Goal: Communication & Community: Answer question/provide support

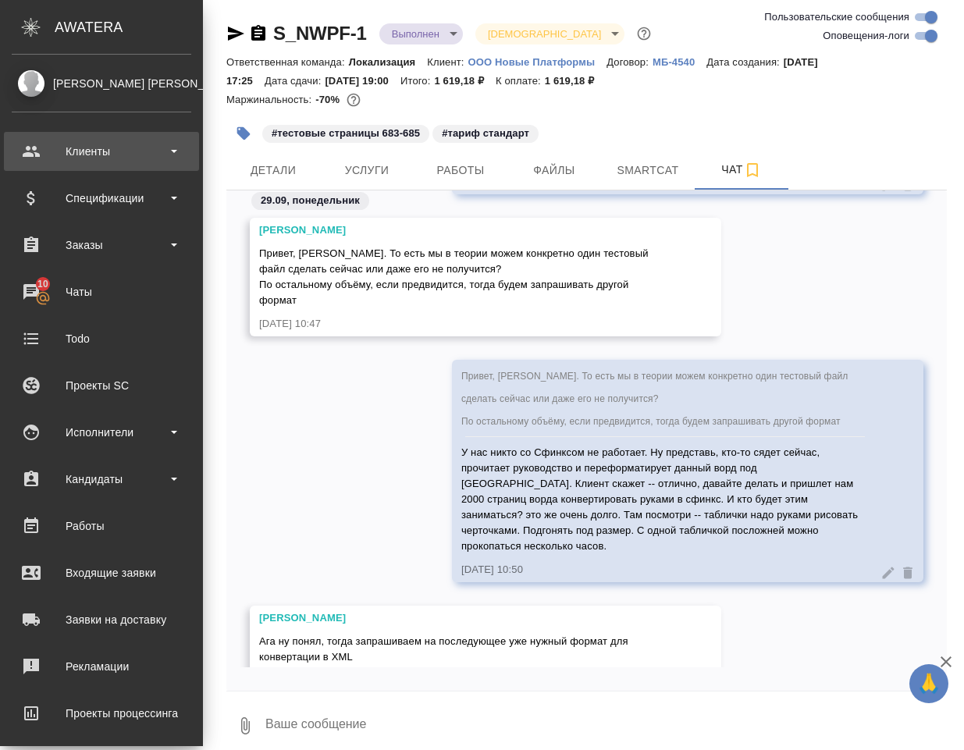
scroll to position [35781, 0]
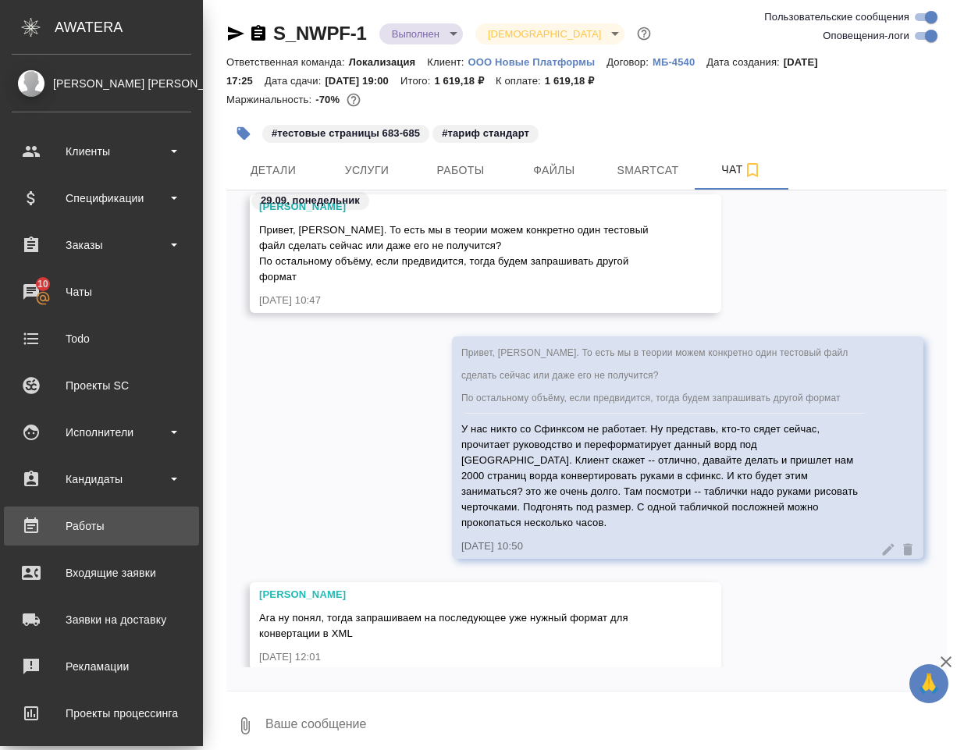
click at [102, 518] on div "Работы" at bounding box center [102, 526] width 180 height 23
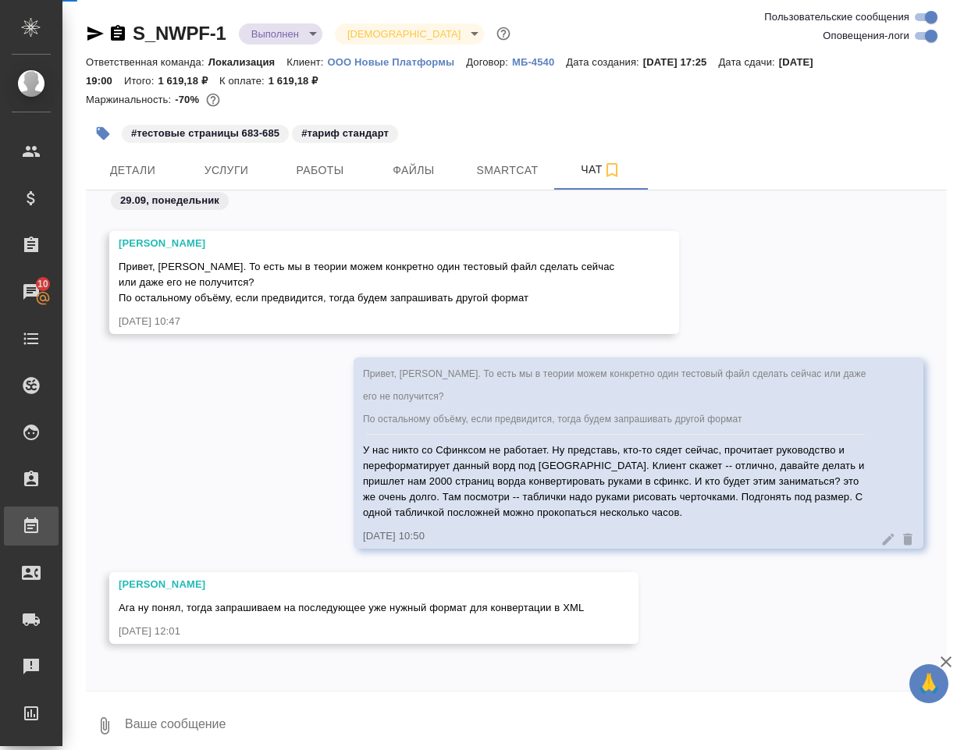
scroll to position [35742, 0]
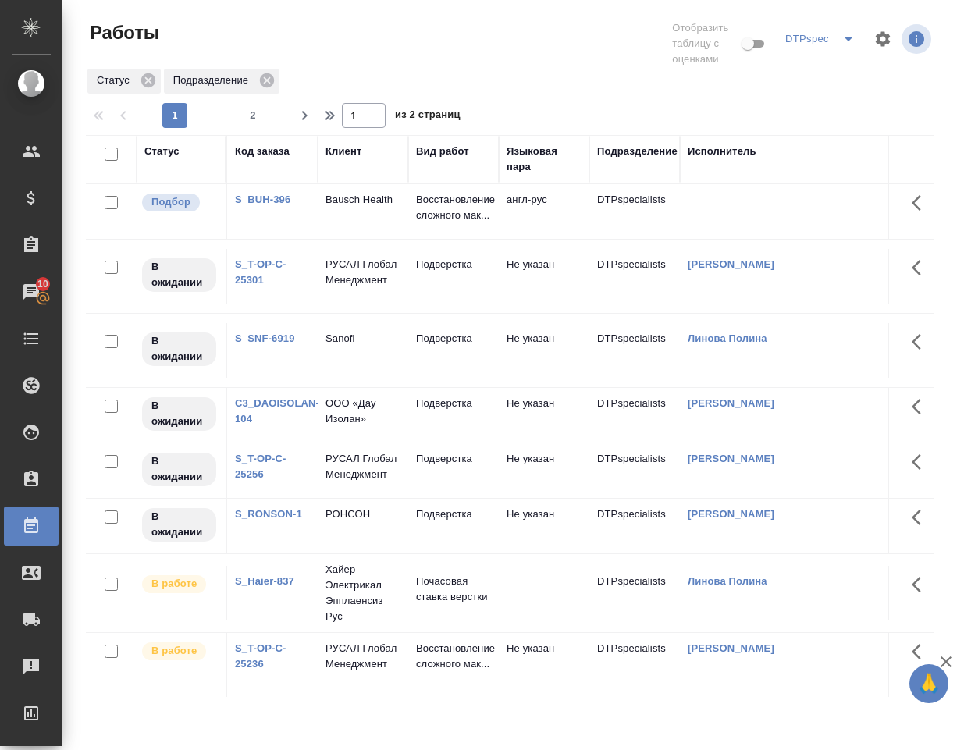
click at [270, 216] on td "S_BUH-396" at bounding box center [272, 211] width 91 height 55
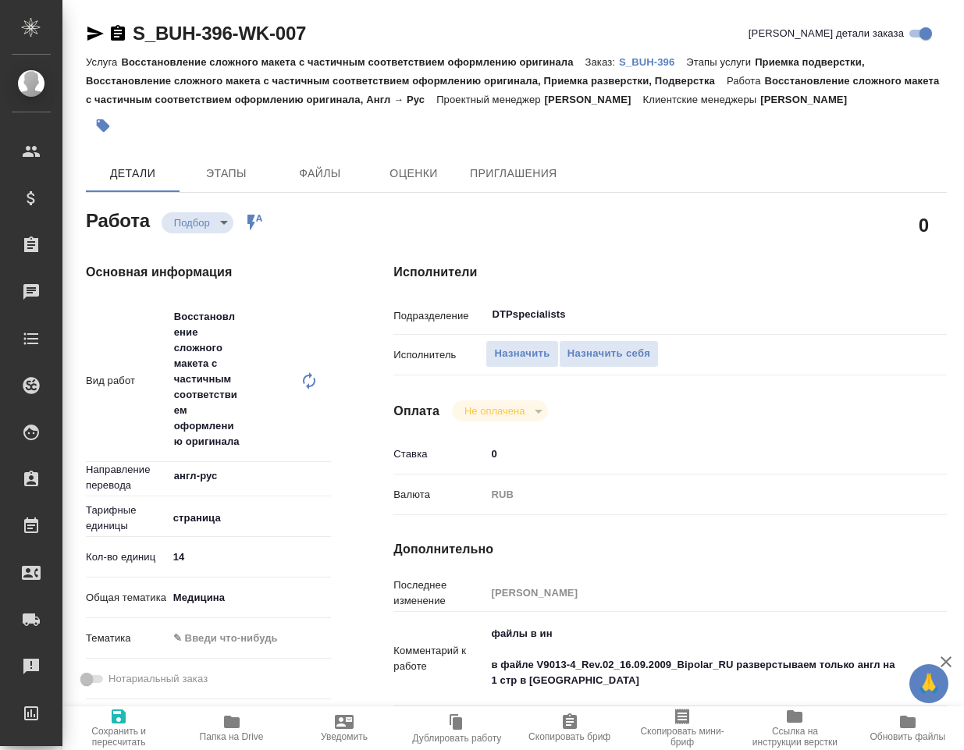
type textarea "x"
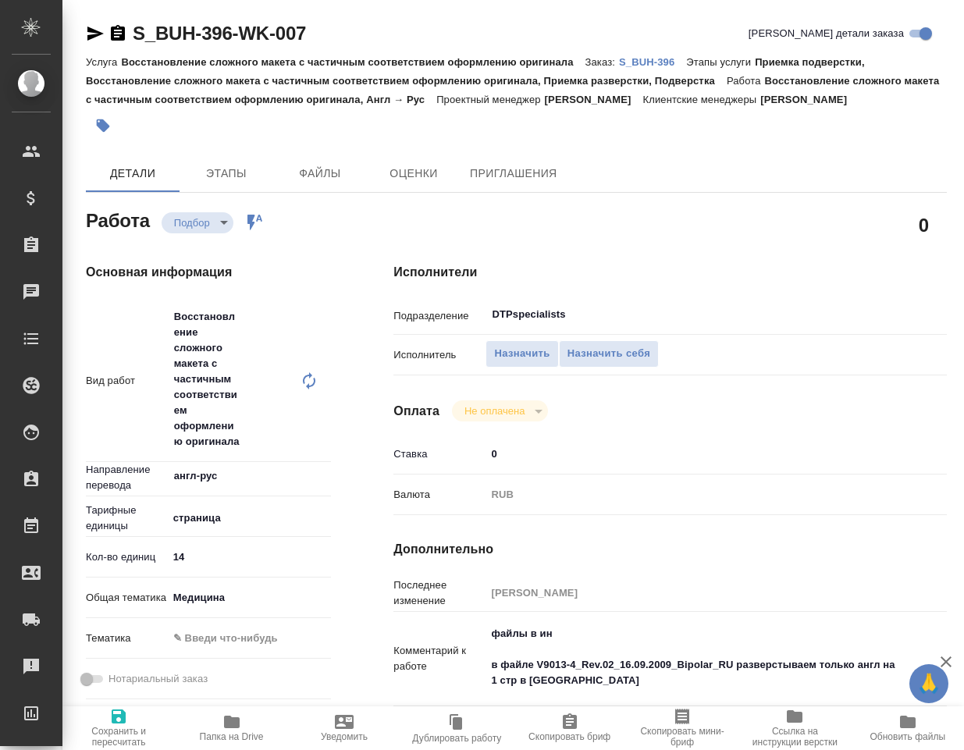
type textarea "x"
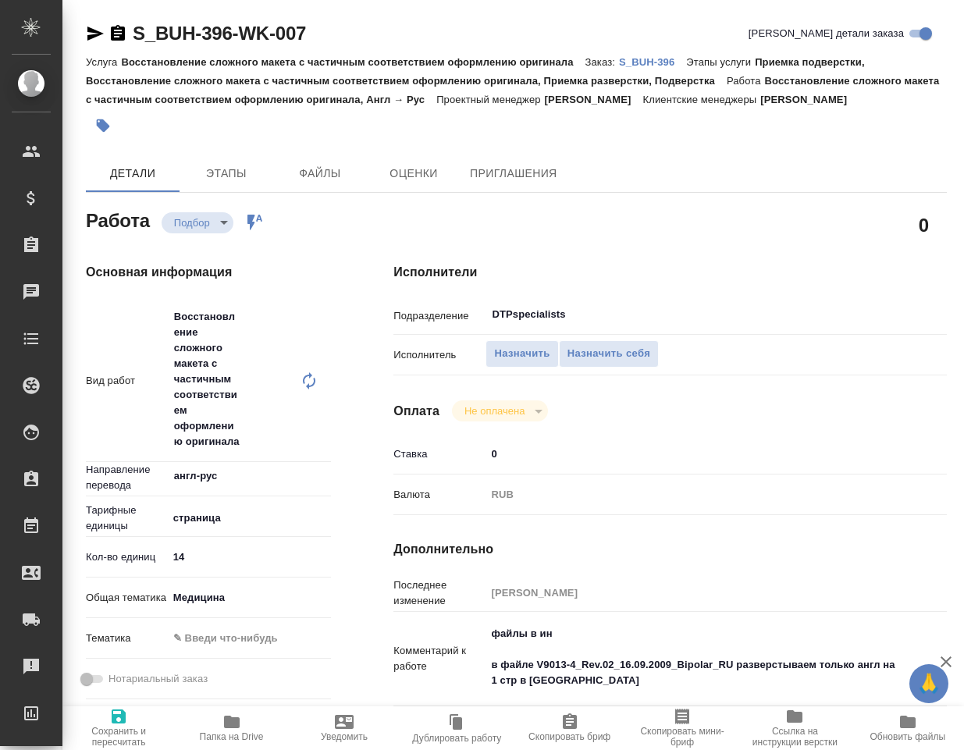
type textarea "x"
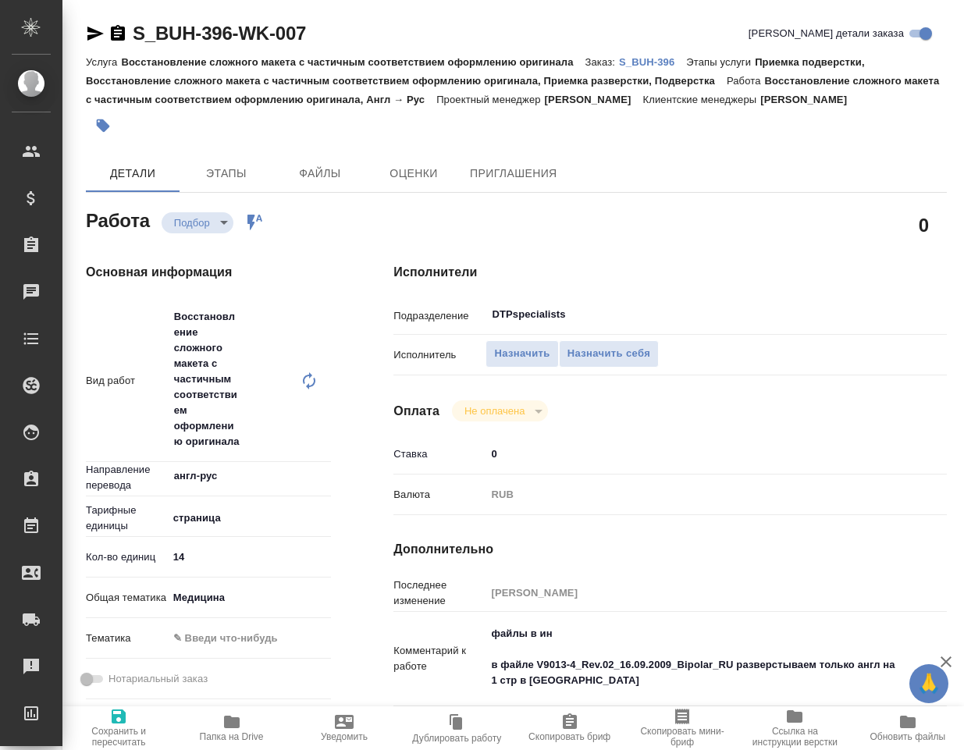
scroll to position [234, 0]
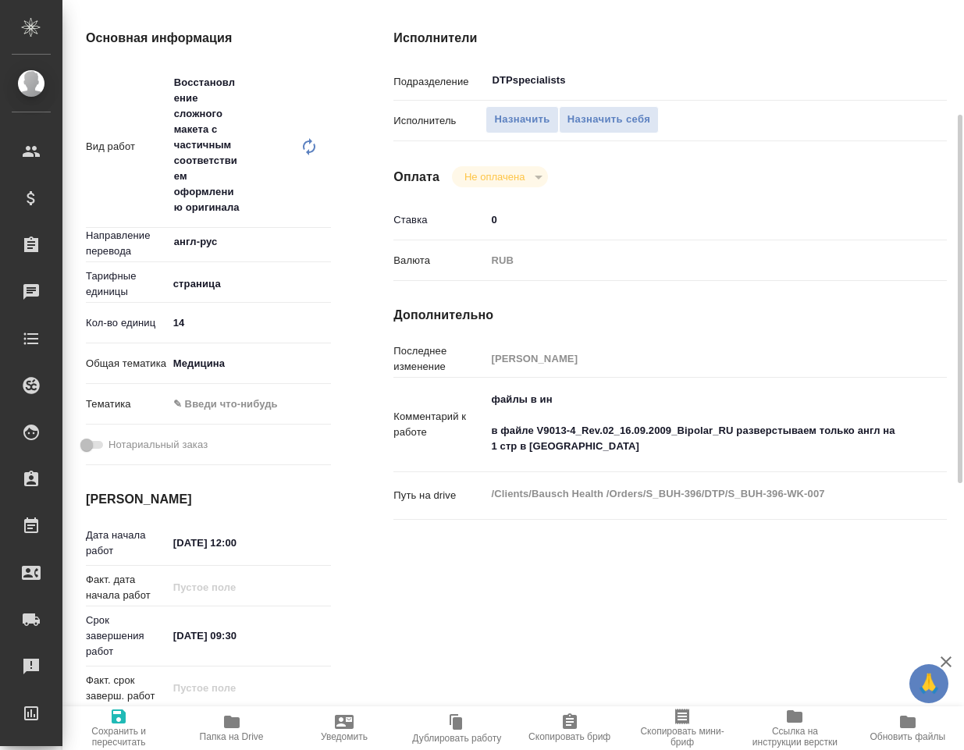
type textarea "x"
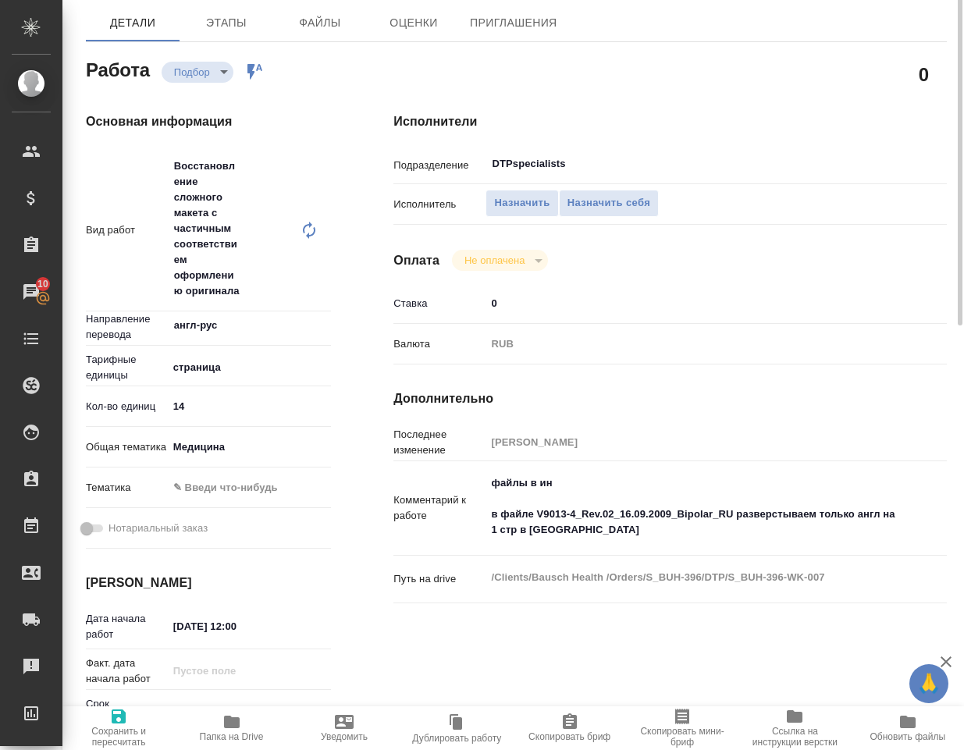
scroll to position [73, 0]
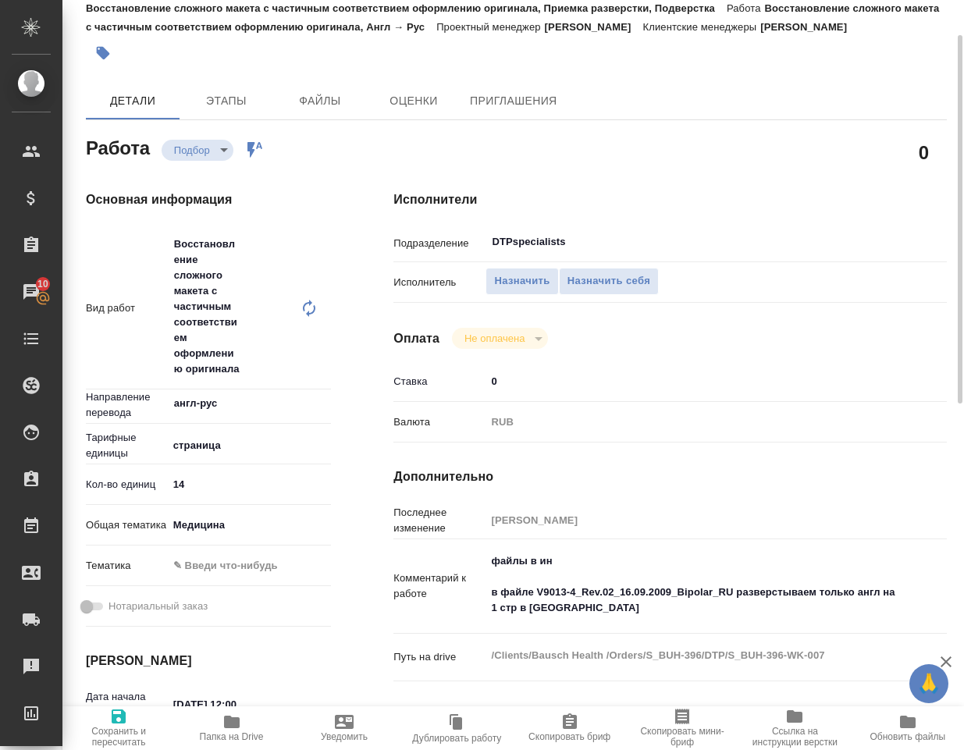
click at [233, 728] on icon "button" at bounding box center [232, 722] width 16 height 12
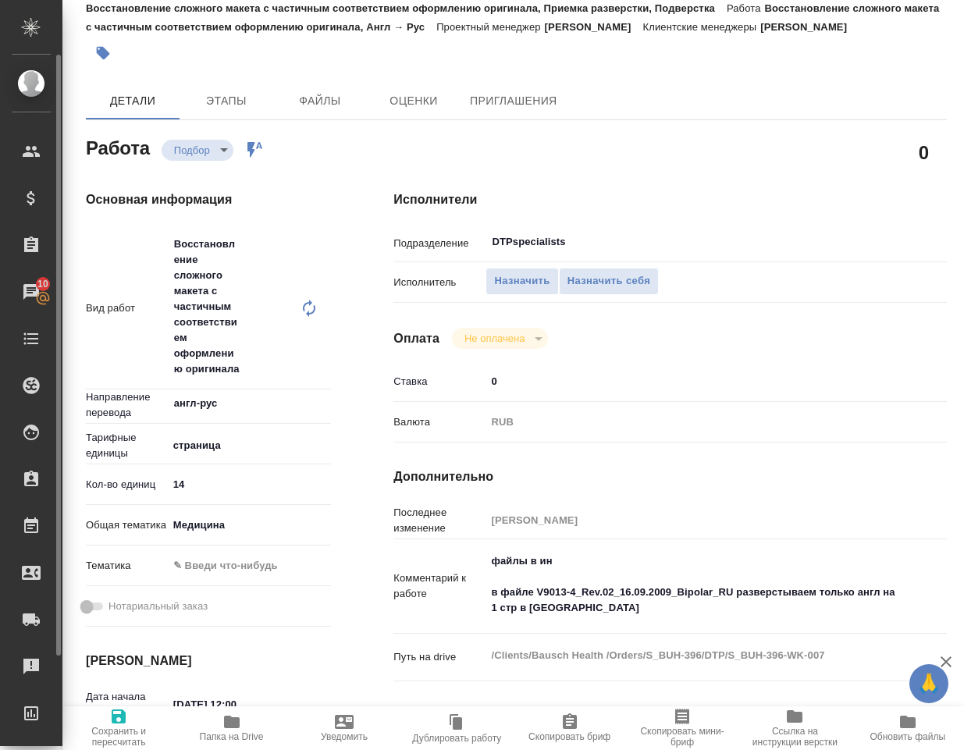
type textarea "x"
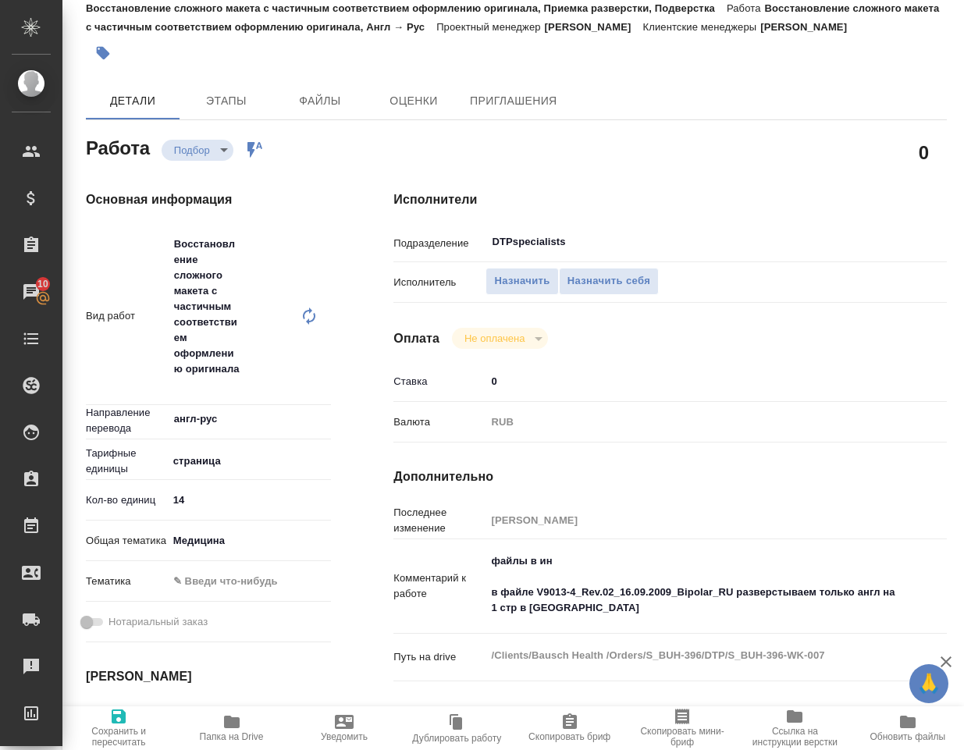
type textarea "x"
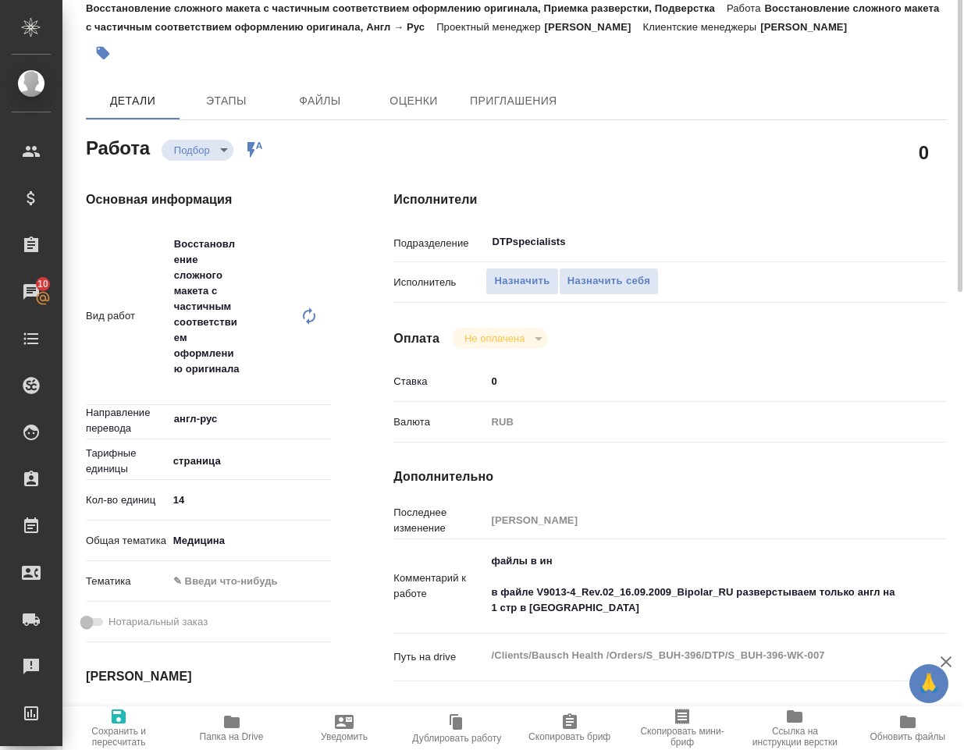
scroll to position [0, 0]
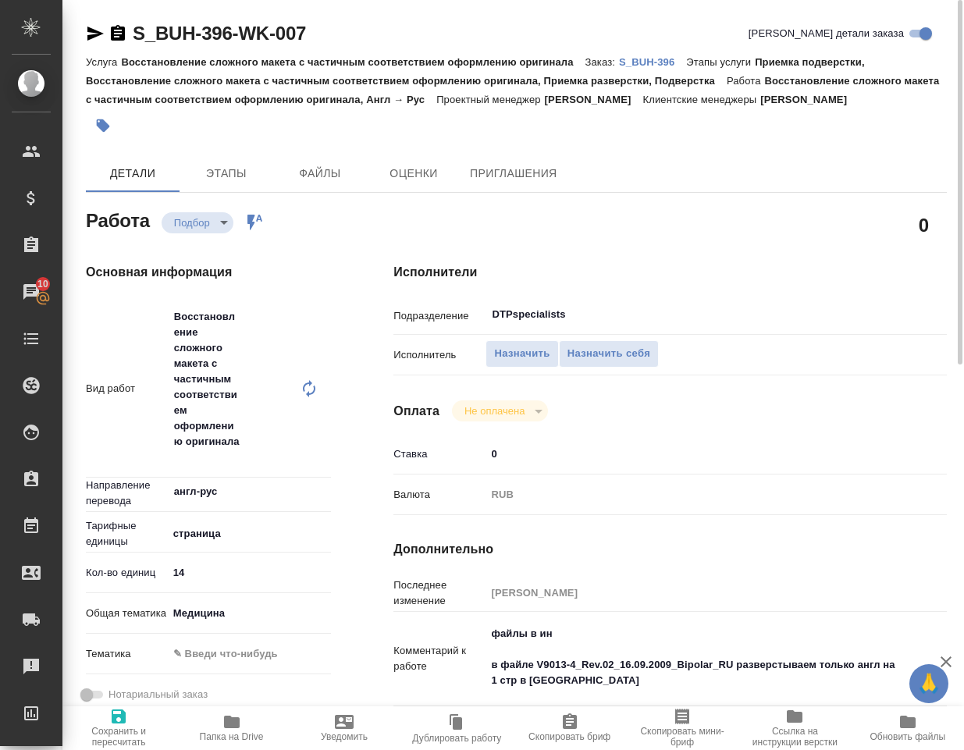
type textarea "x"
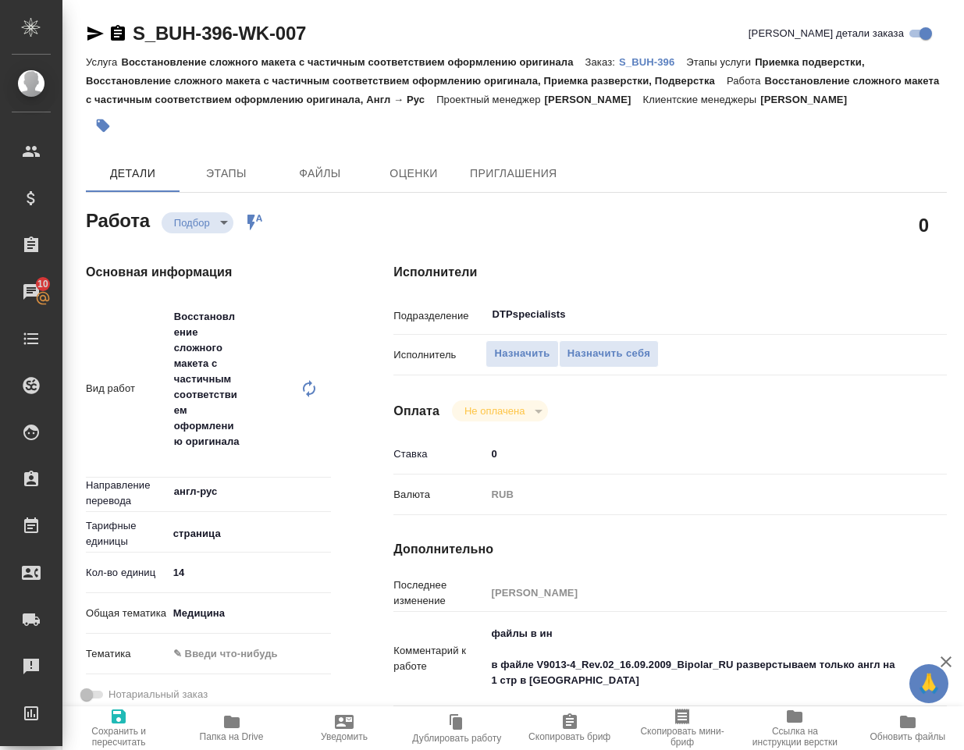
click at [596, 143] on div at bounding box center [373, 126] width 574 height 34
click at [99, 30] on icon "button" at bounding box center [95, 33] width 19 height 19
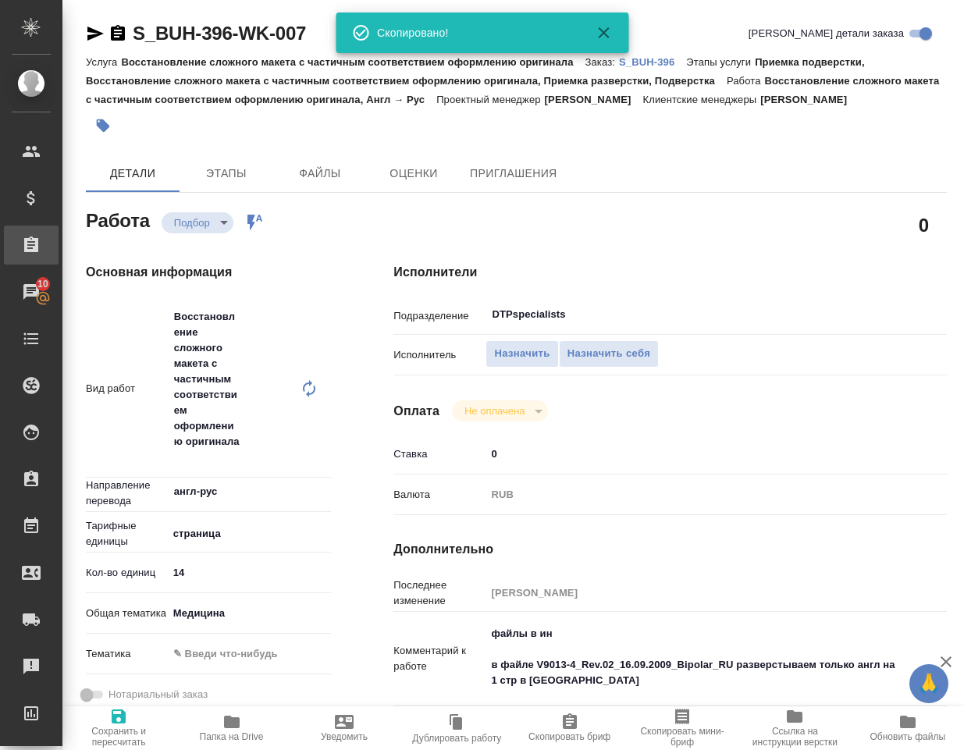
type textarea "x"
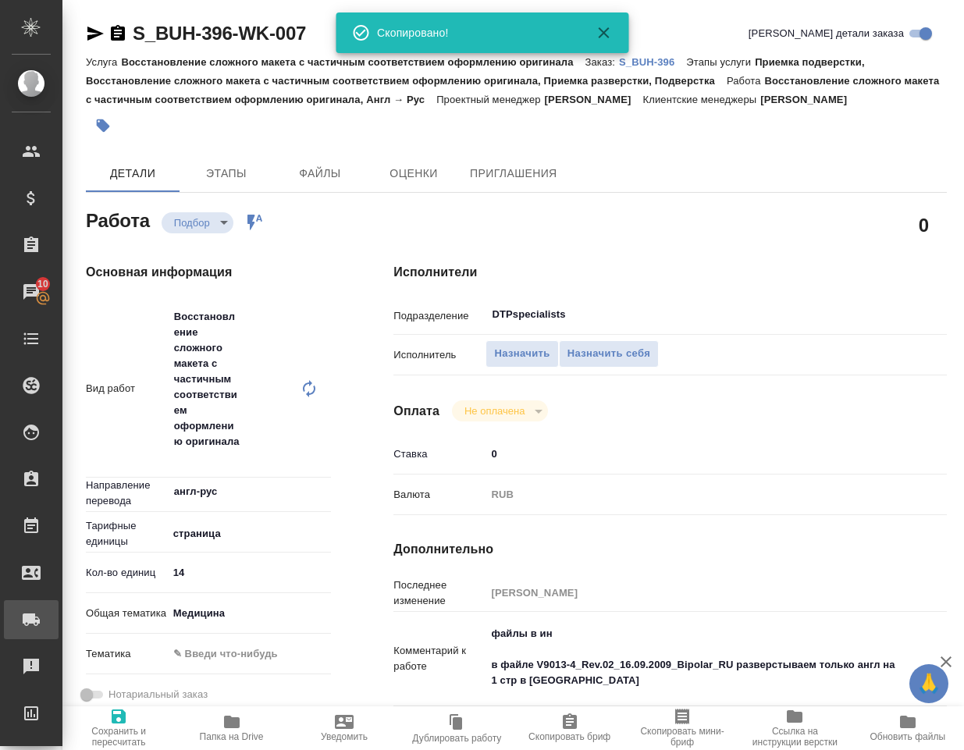
type textarea "x"
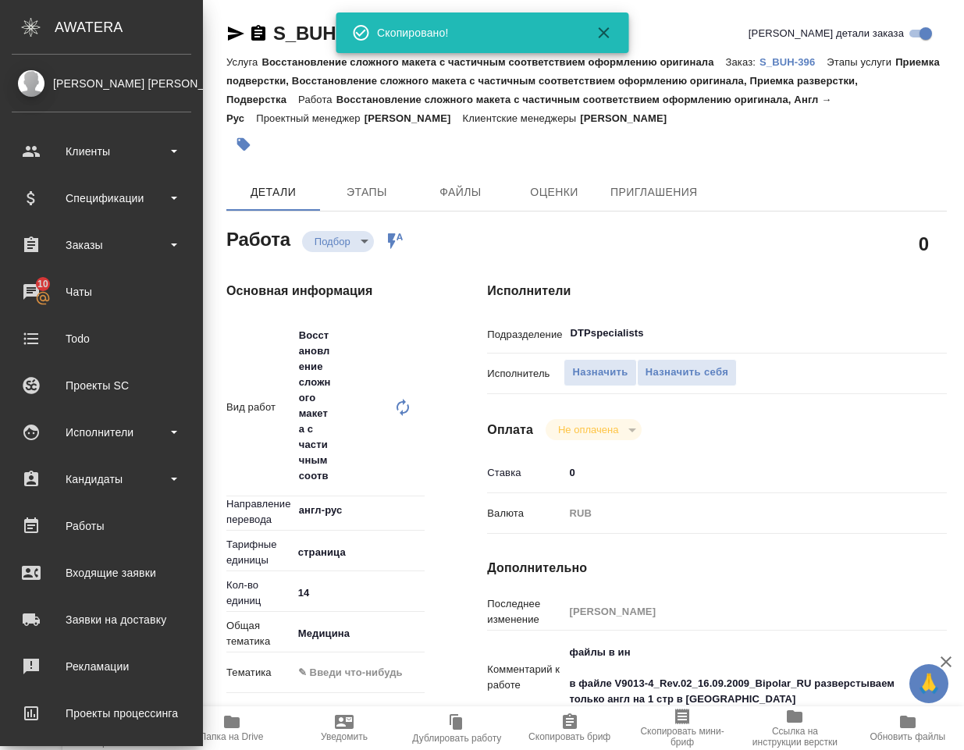
type textarea "x"
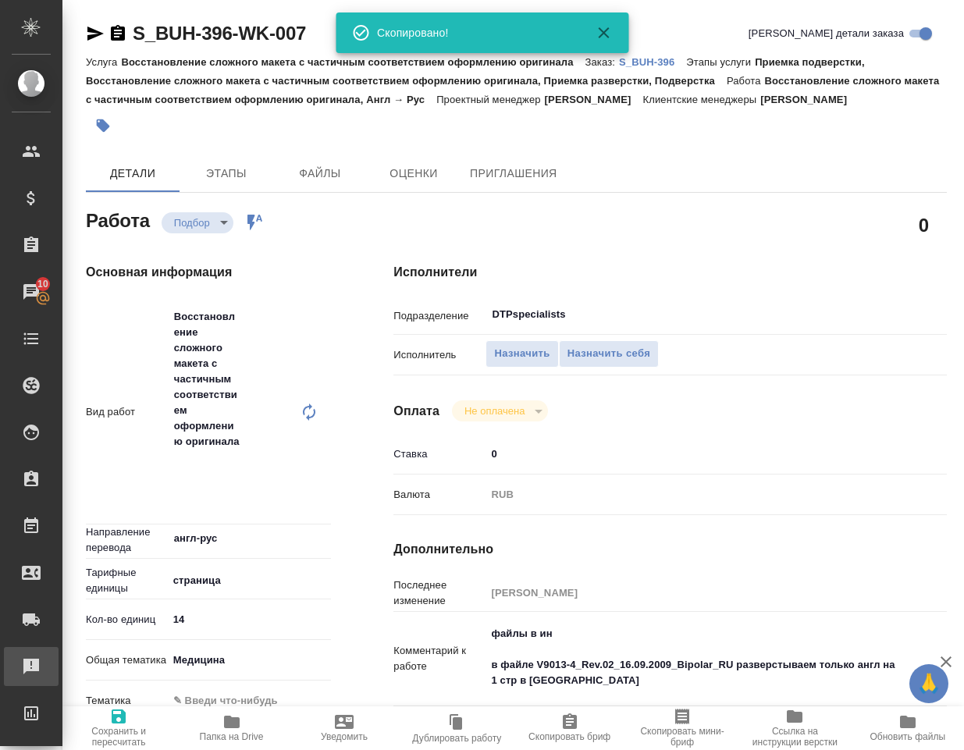
type textarea "x"
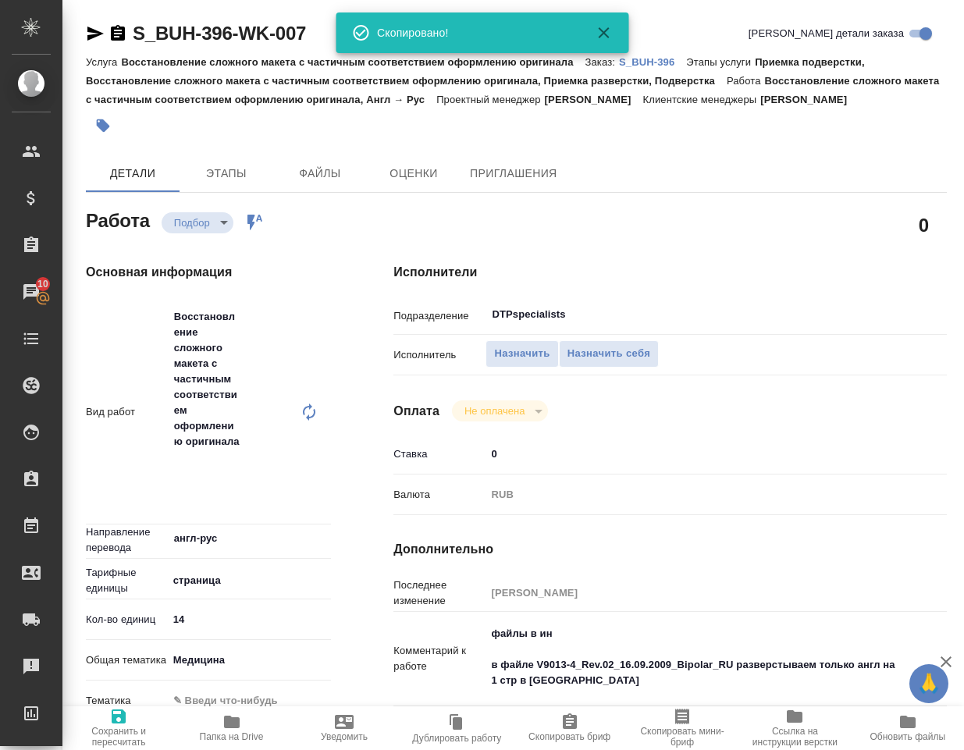
type textarea "x"
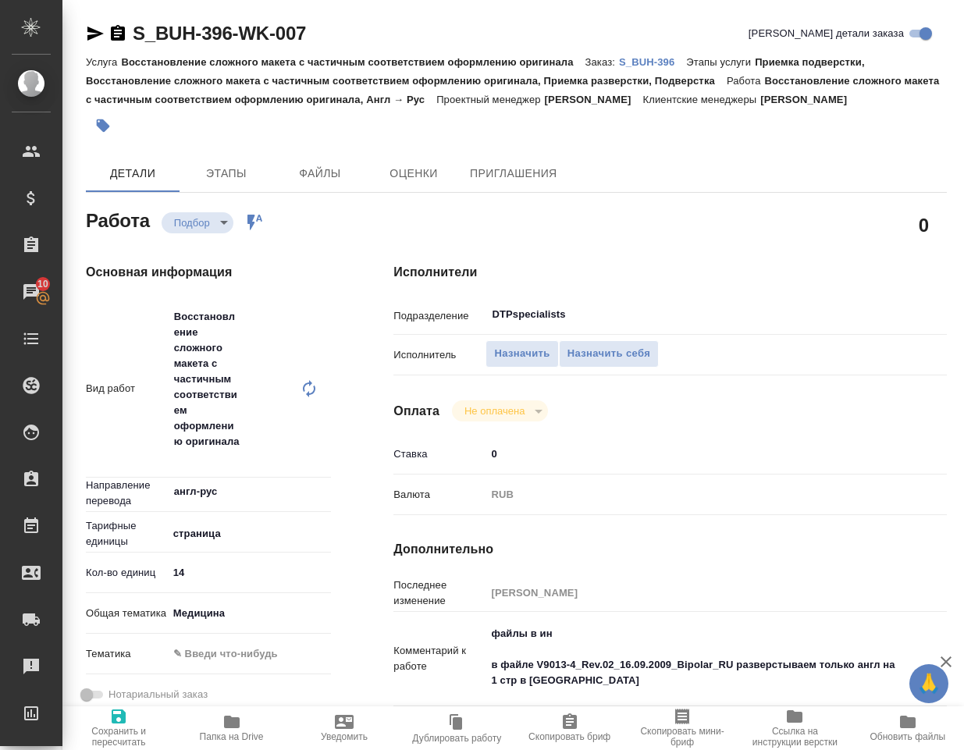
click at [697, 226] on div "0" at bounding box center [671, 224] width 554 height 39
type textarea "x"
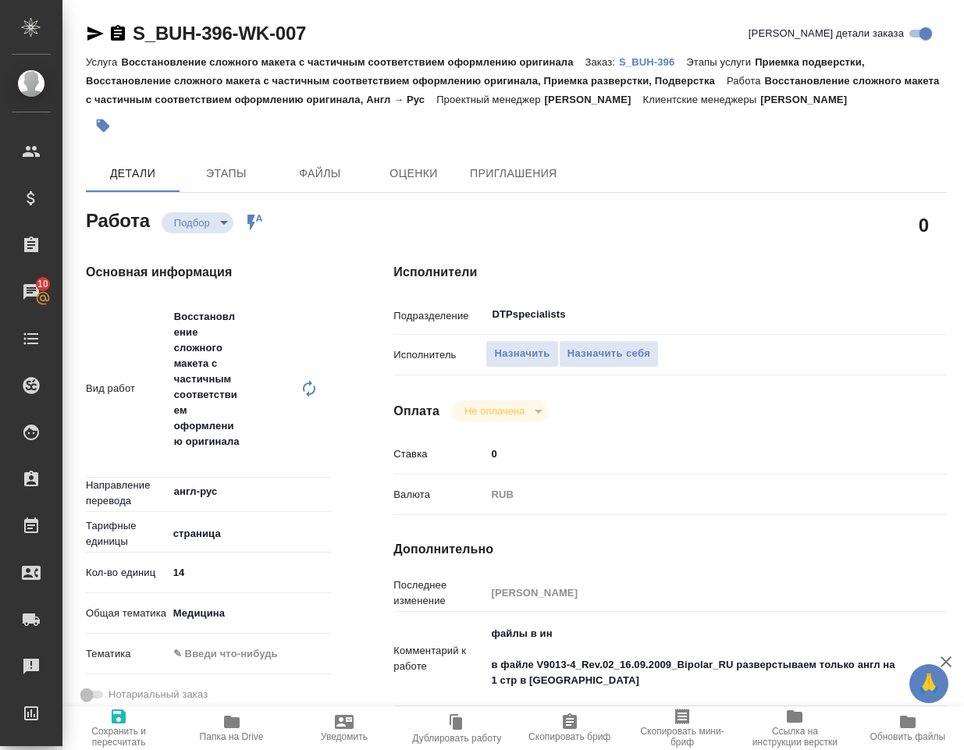
type textarea "x"
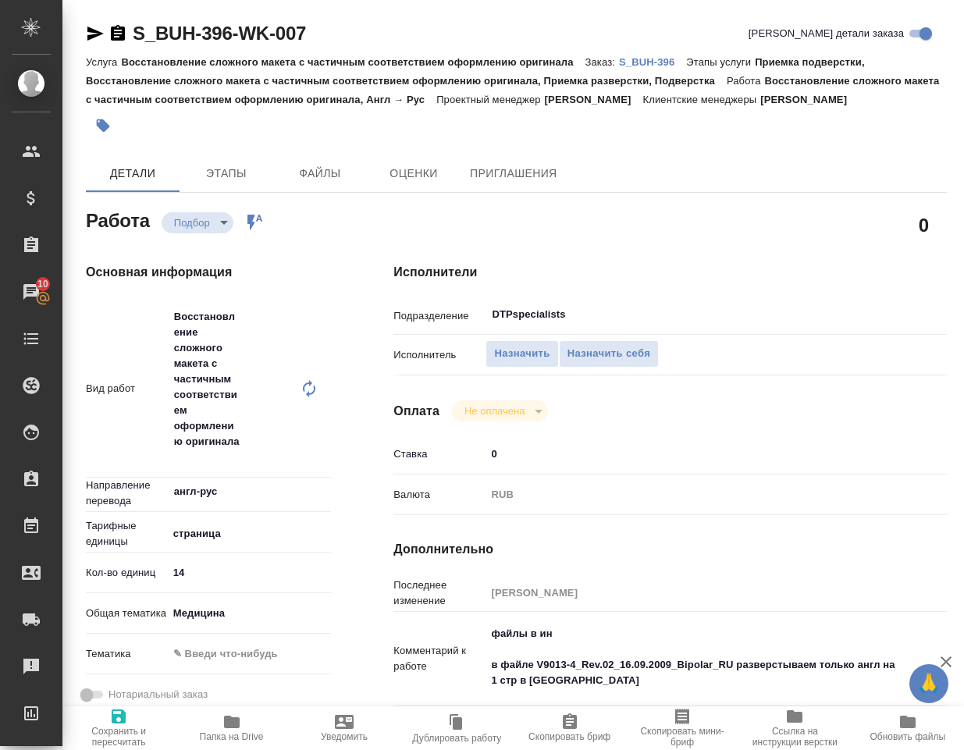
type textarea "x"
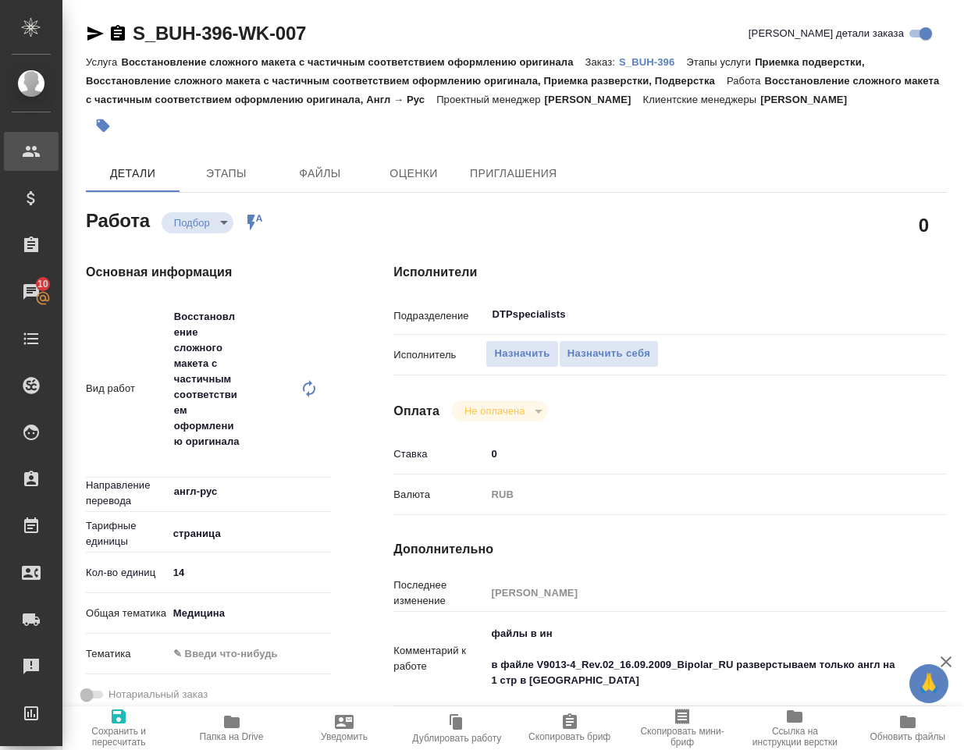
type textarea "x"
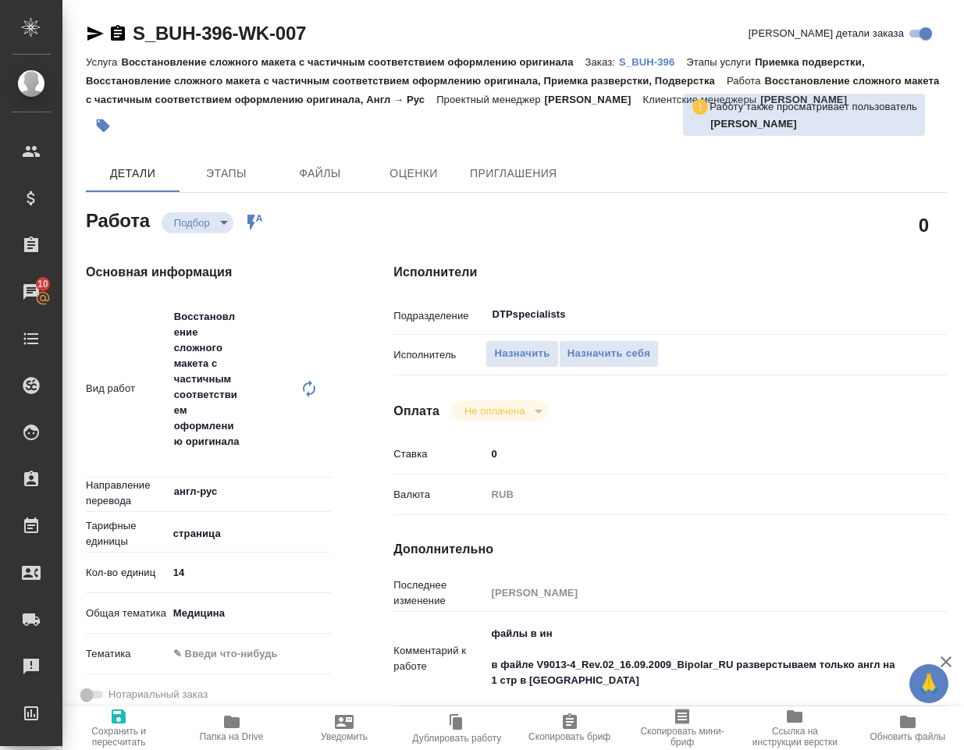
type textarea "x"
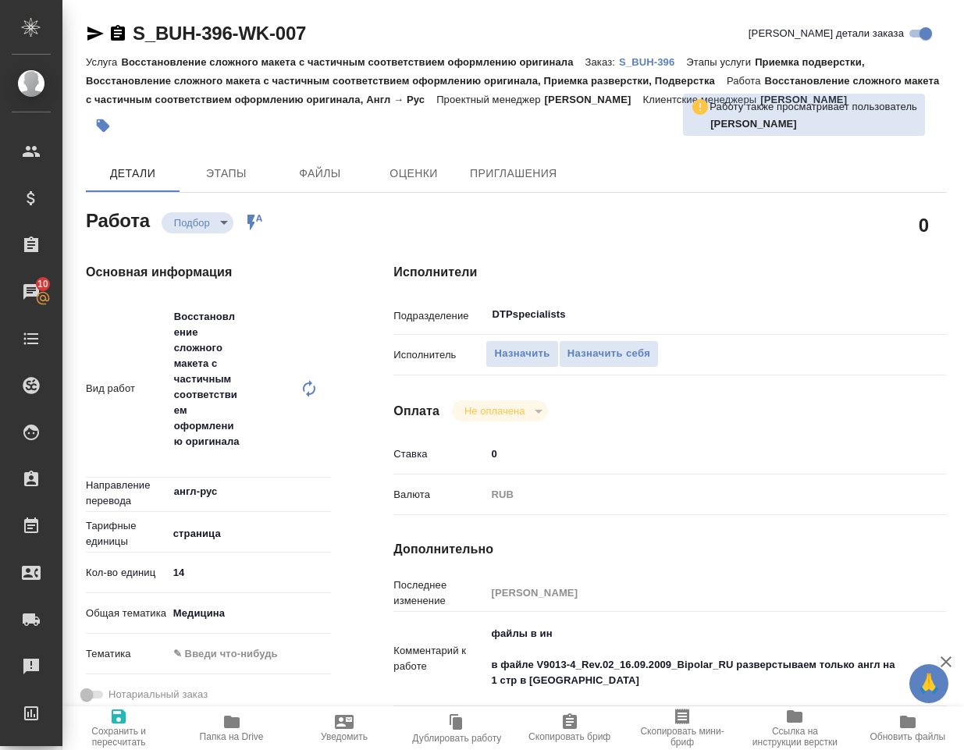
type textarea "x"
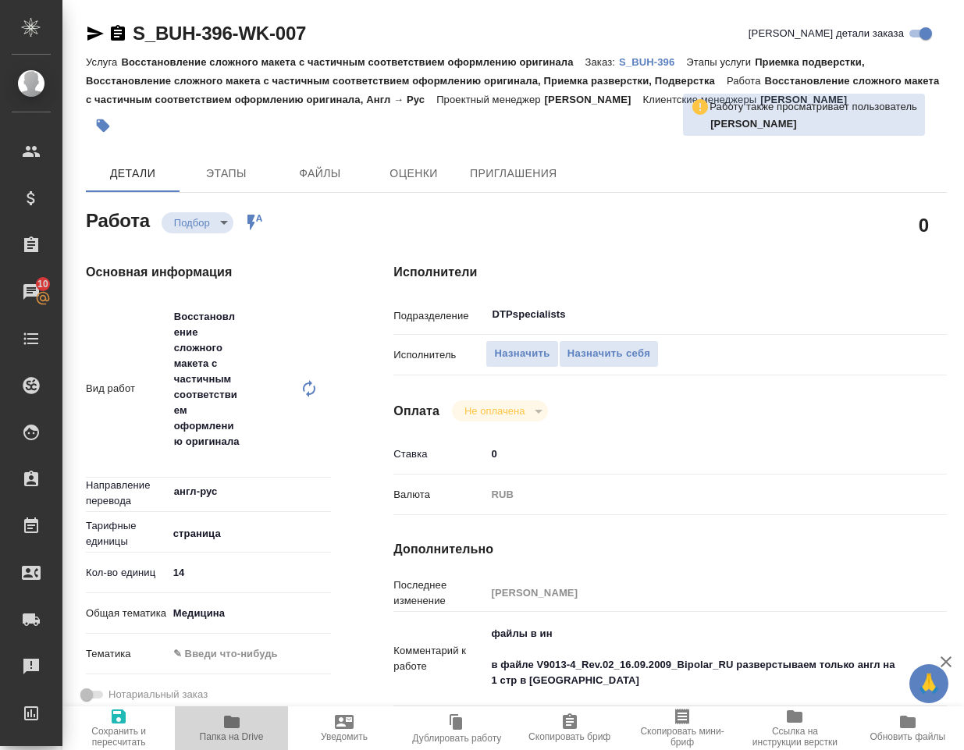
click at [235, 724] on icon "button" at bounding box center [232, 722] width 16 height 12
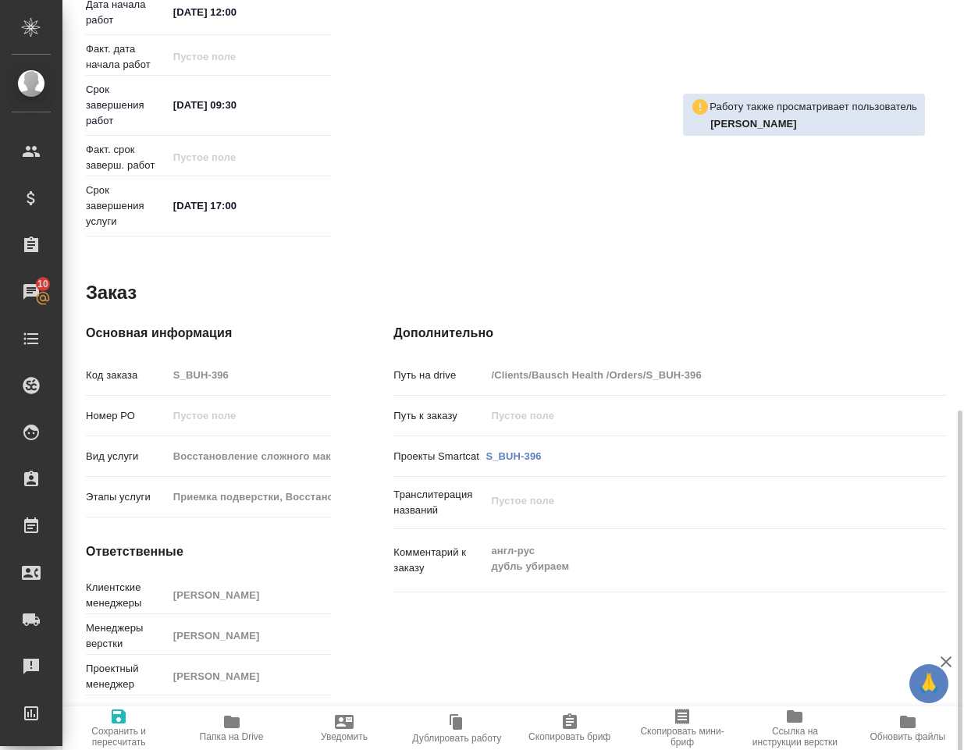
scroll to position [814, 0]
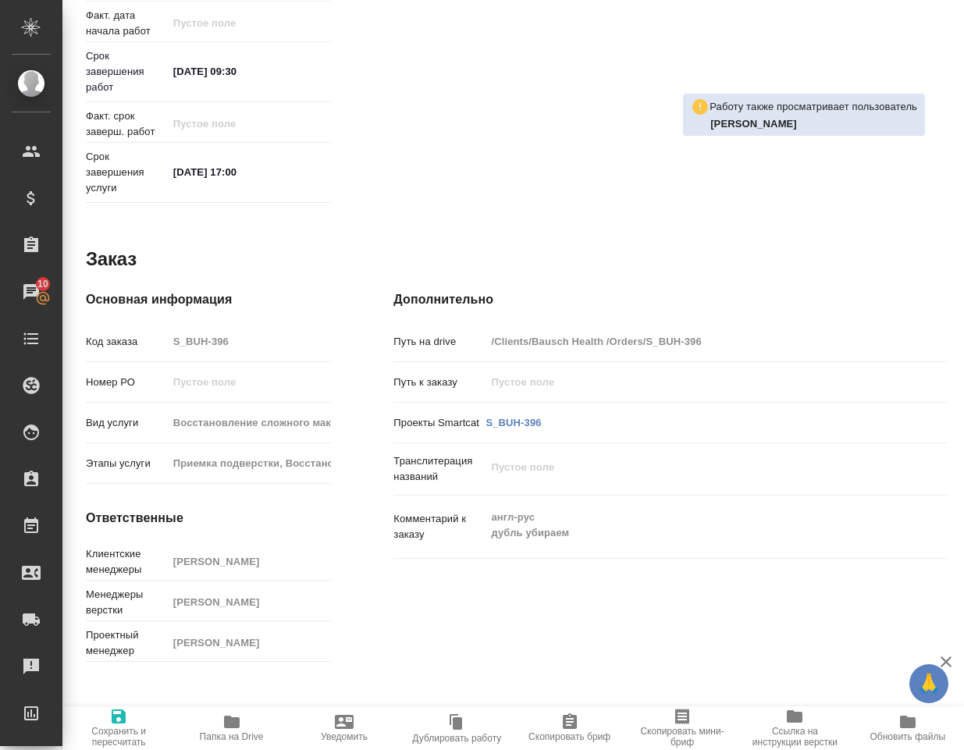
type textarea "x"
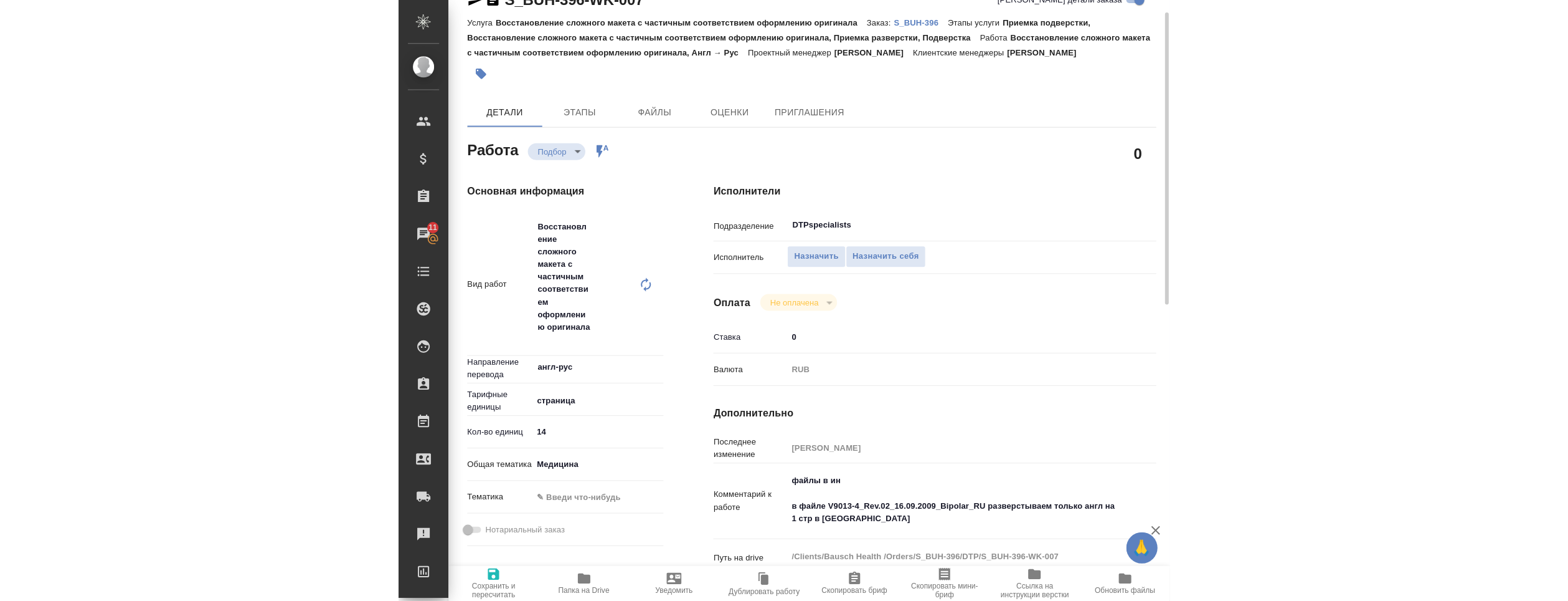
scroll to position [0, 0]
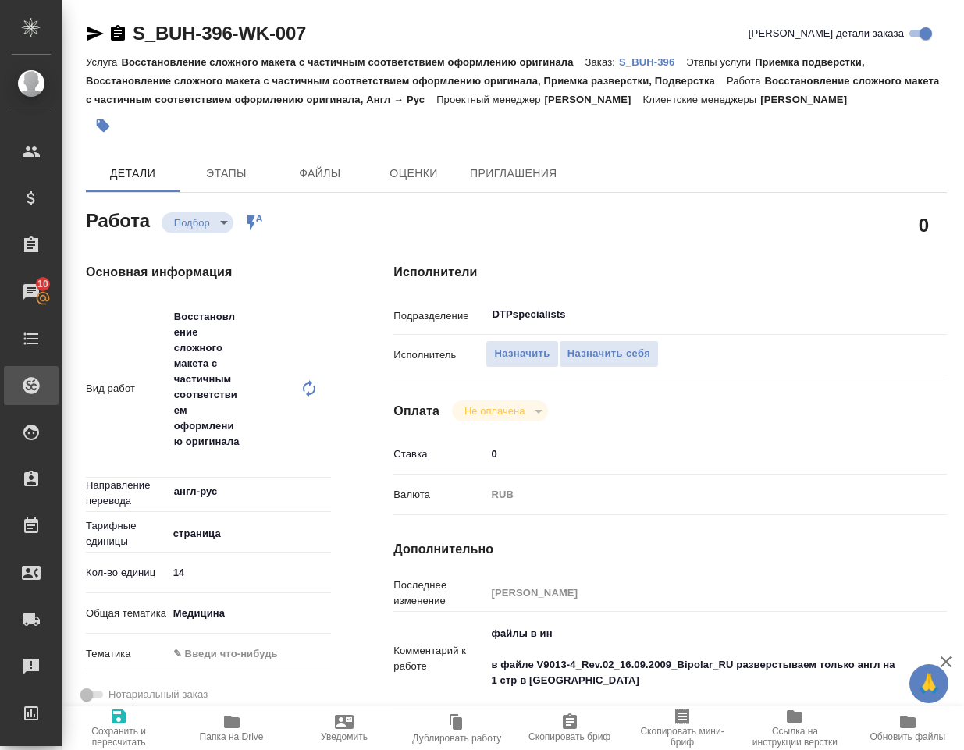
type textarea "x"
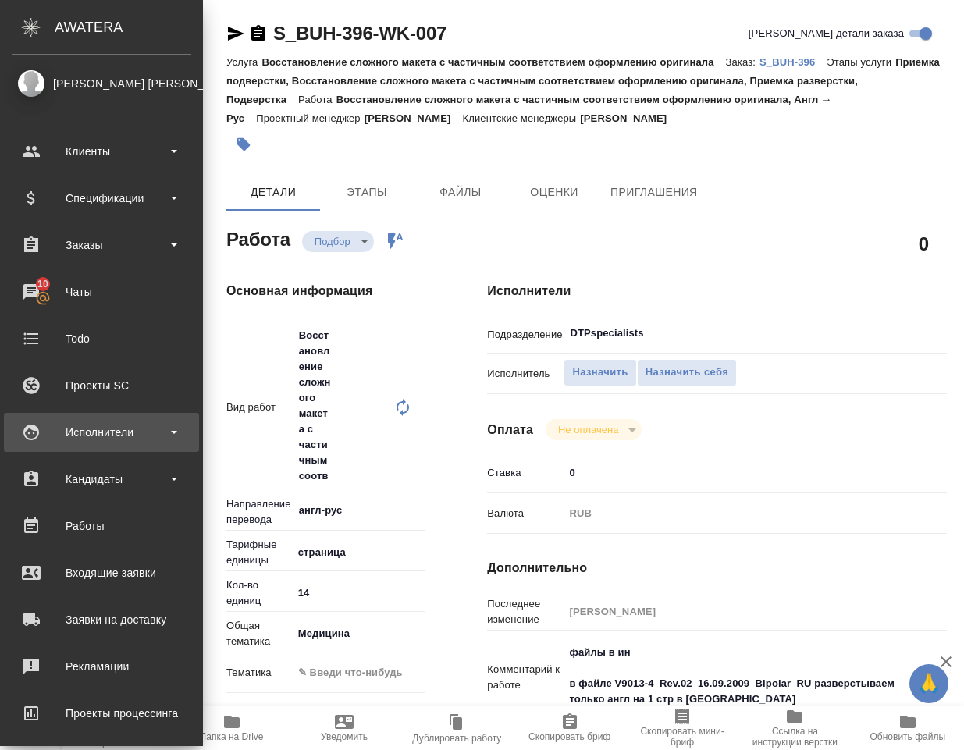
click at [82, 431] on div "Исполнители" at bounding box center [102, 432] width 180 height 23
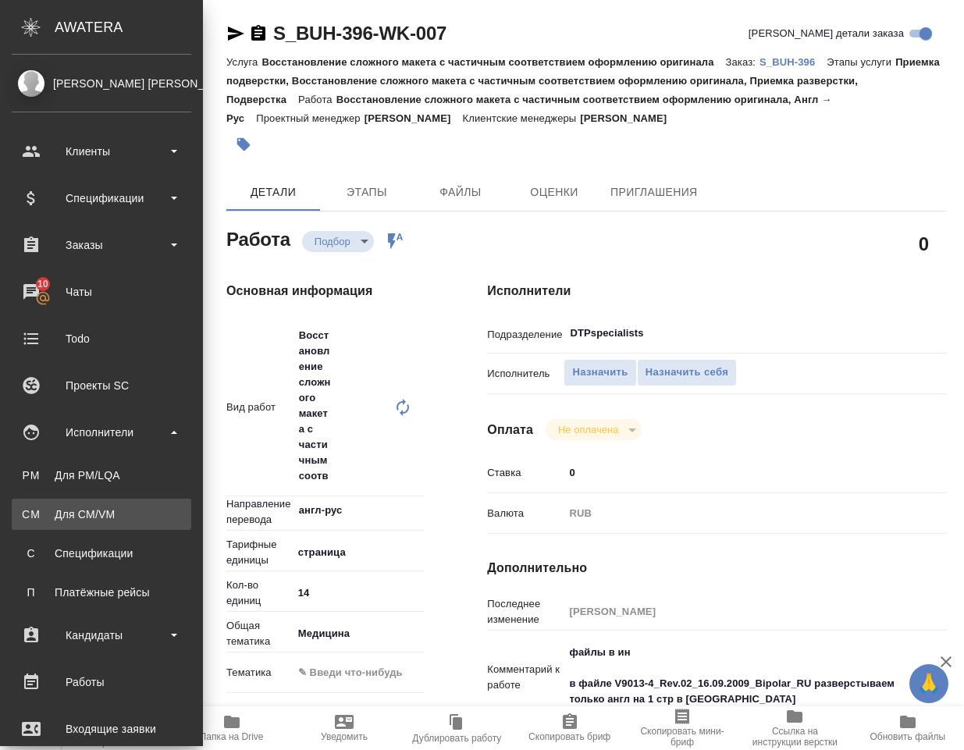
type textarea "x"
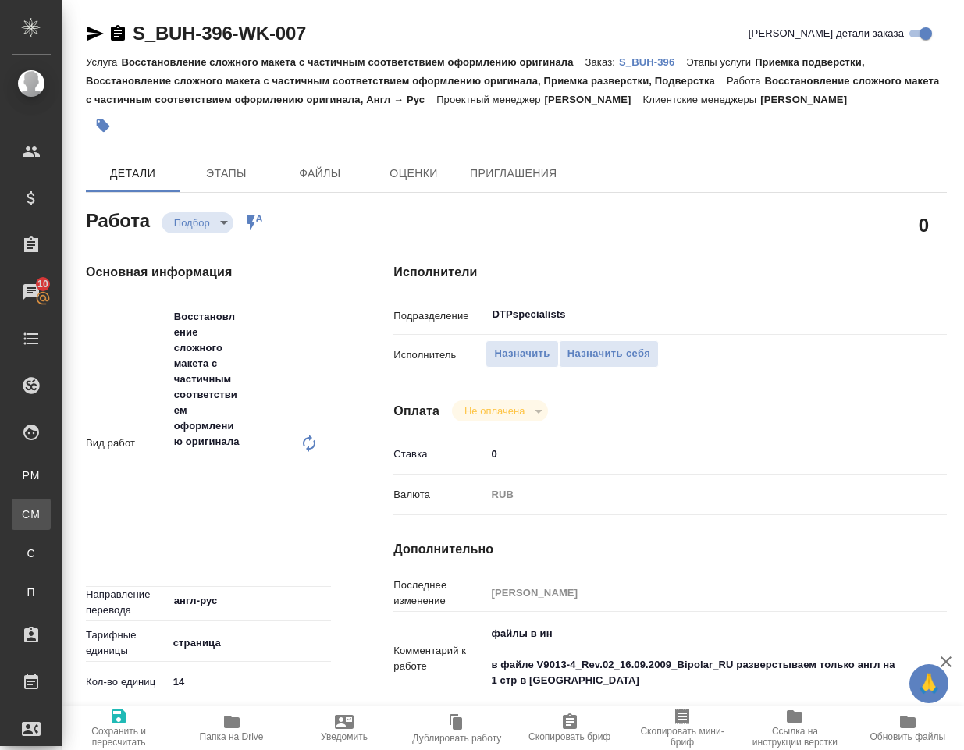
click at [23, 508] on div "Для CM/VM" at bounding box center [11, 515] width 23 height 16
type textarea "x"
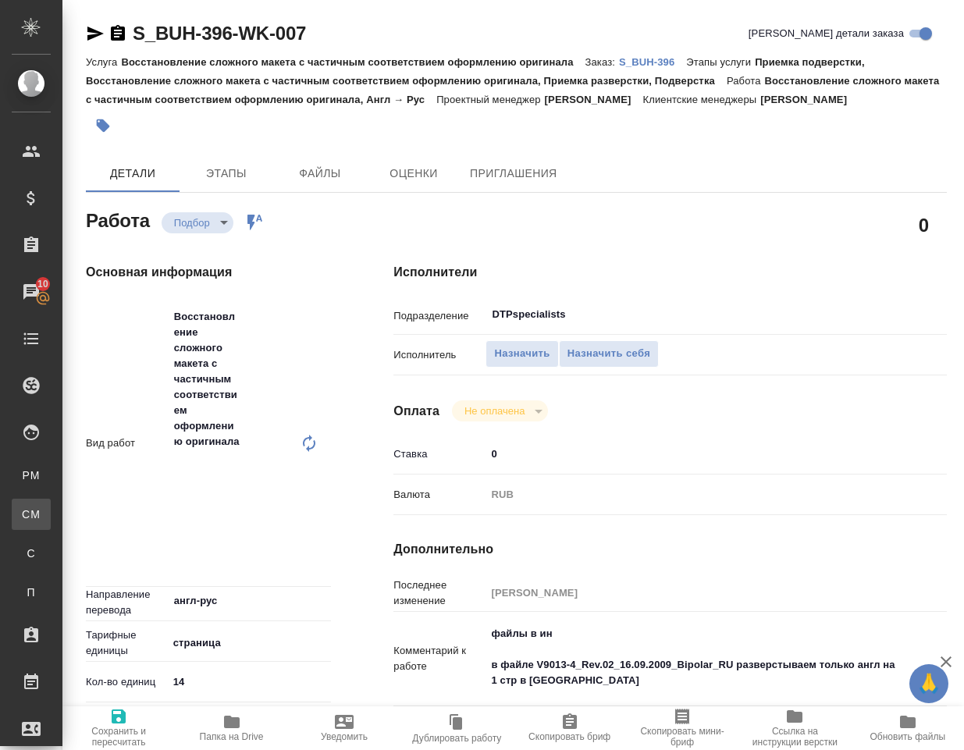
type textarea "x"
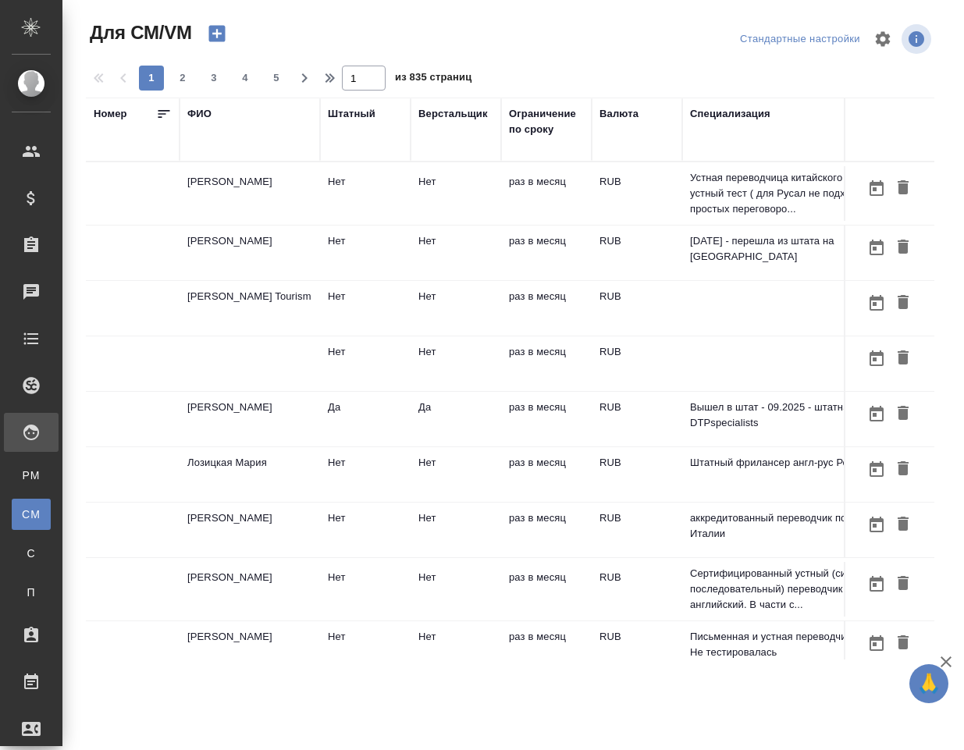
click at [202, 108] on div "ФИО" at bounding box center [199, 114] width 24 height 16
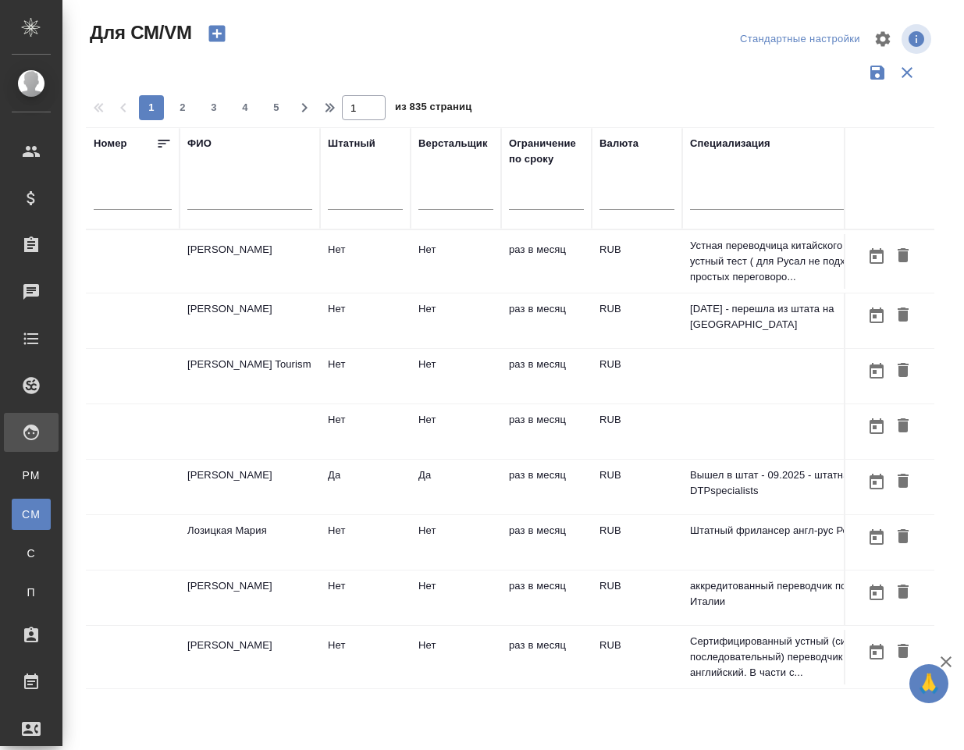
click at [217, 200] on input "text" at bounding box center [249, 201] width 125 height 20
type input "Труфанов"
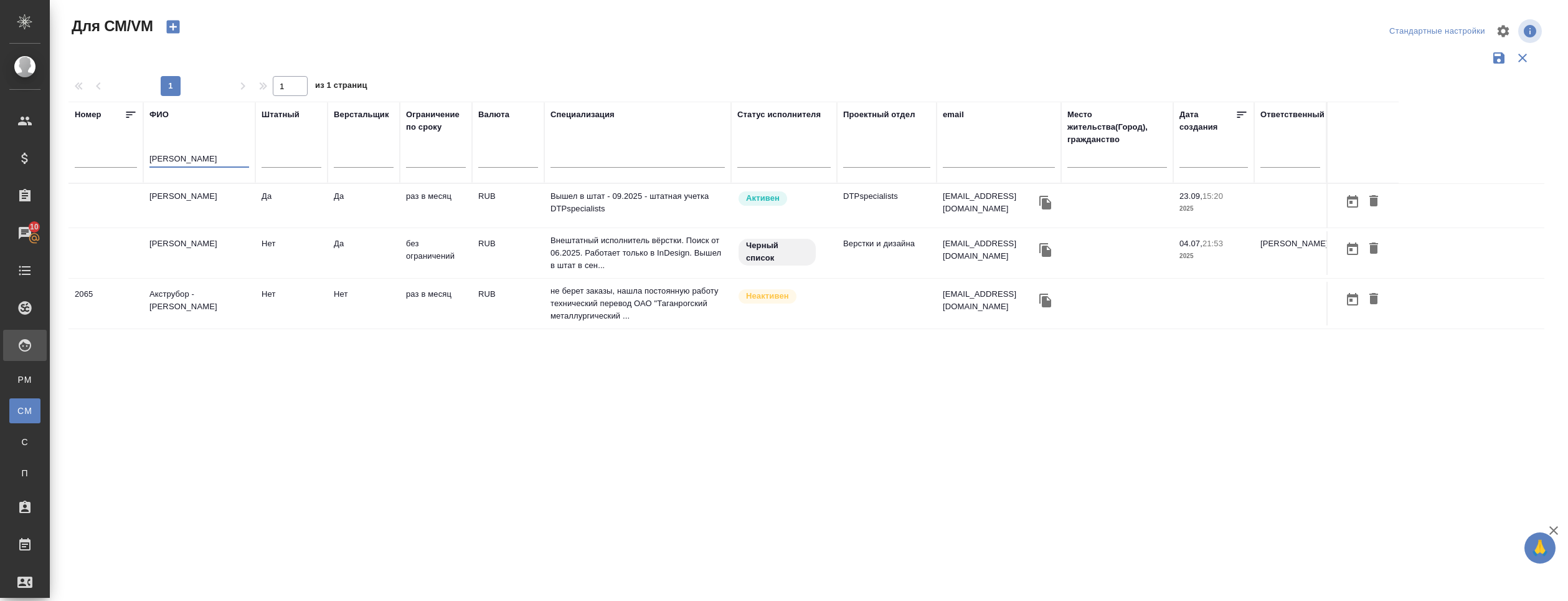
click at [219, 196] on td "Труфанов Владимир" at bounding box center [199, 205] width 112 height 44
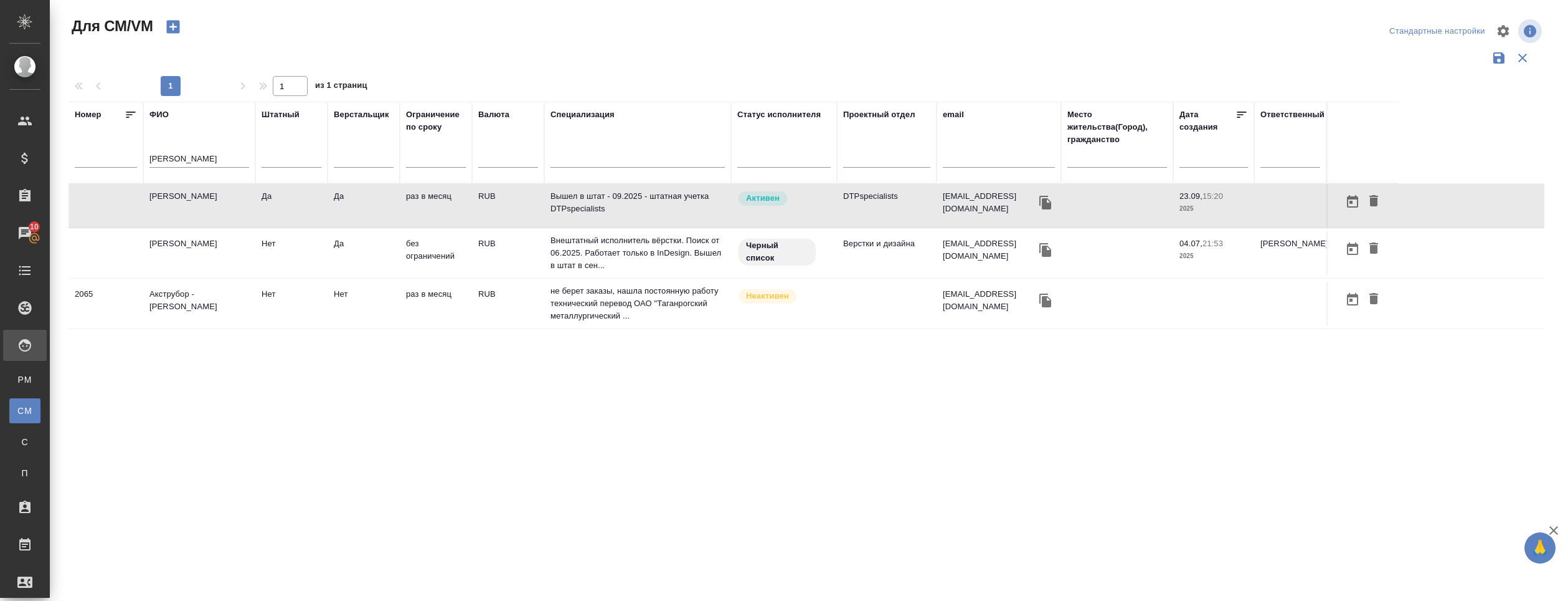
click td "Труфанов Владимир"
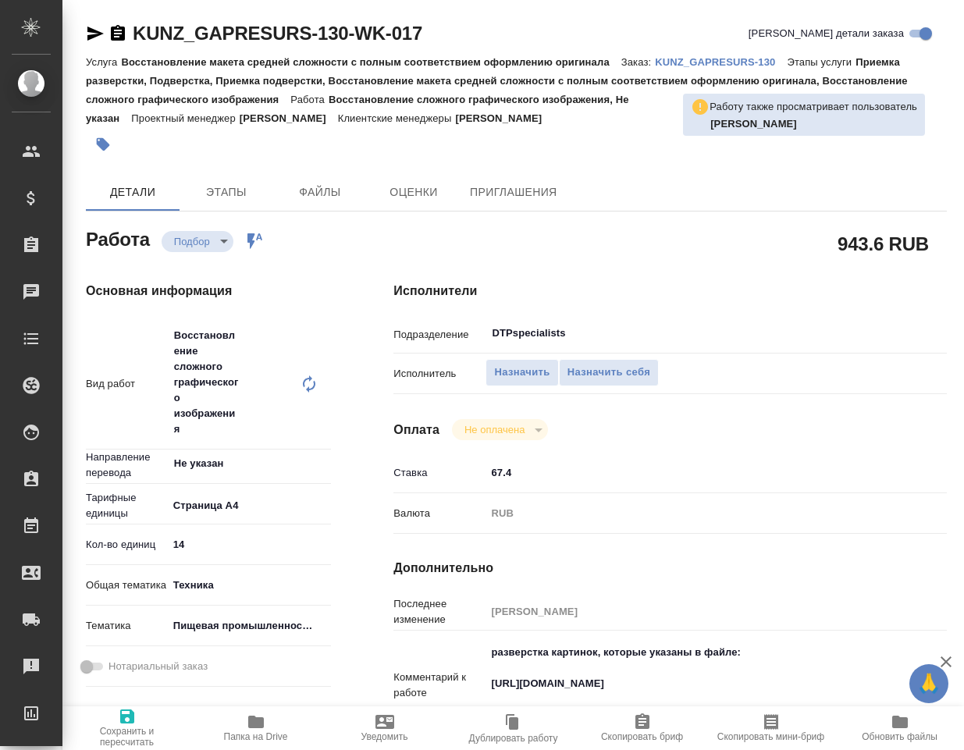
type textarea "x"
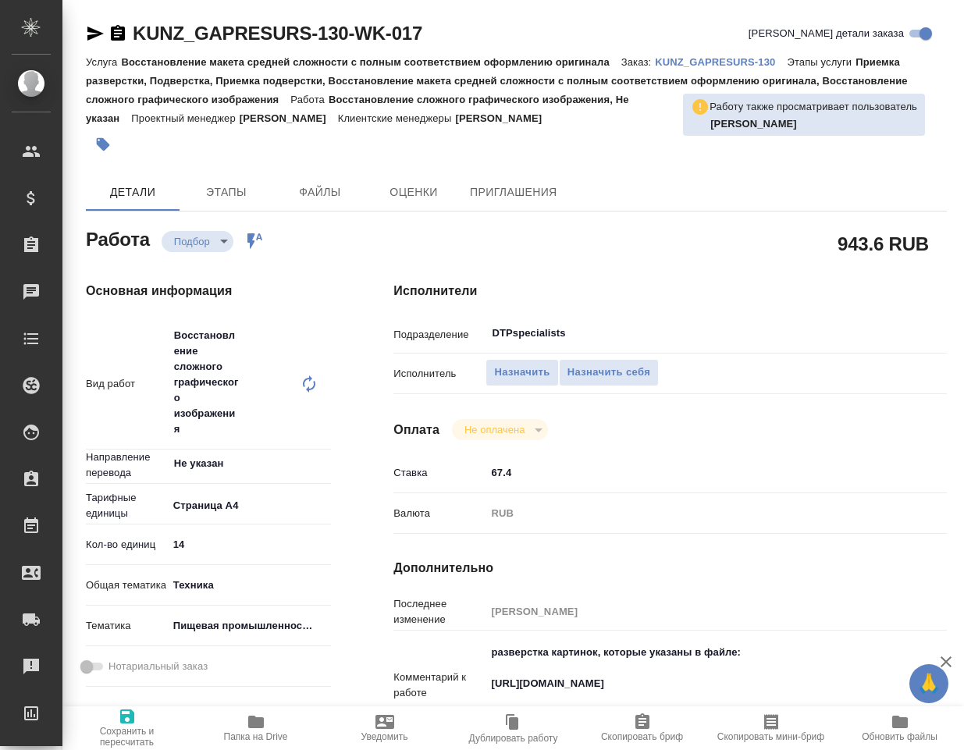
type textarea "x"
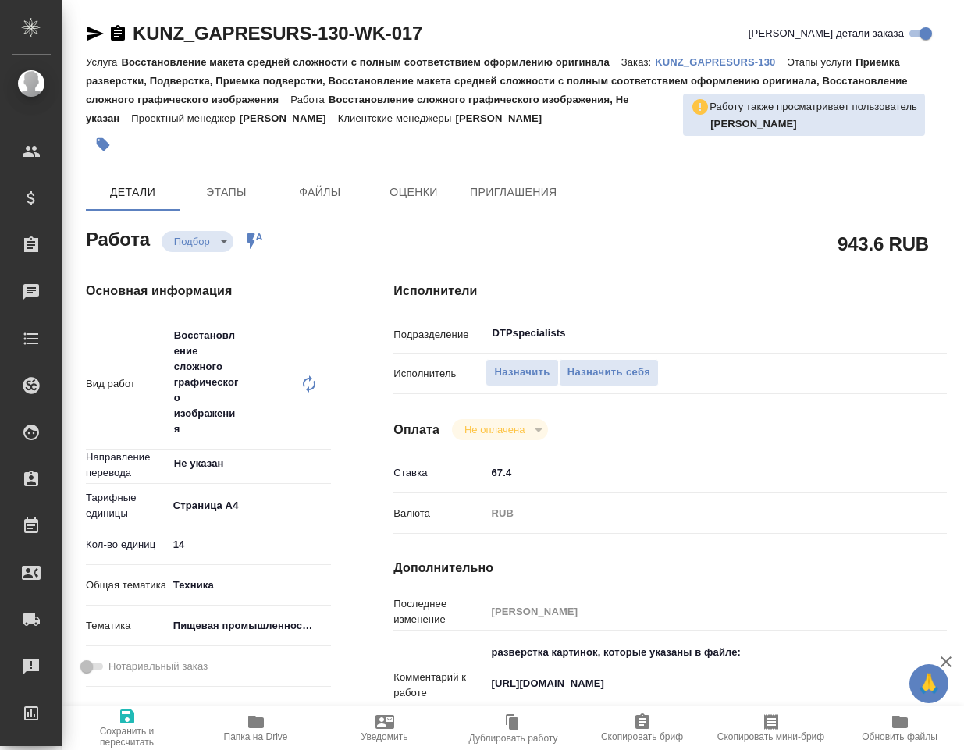
type textarea "x"
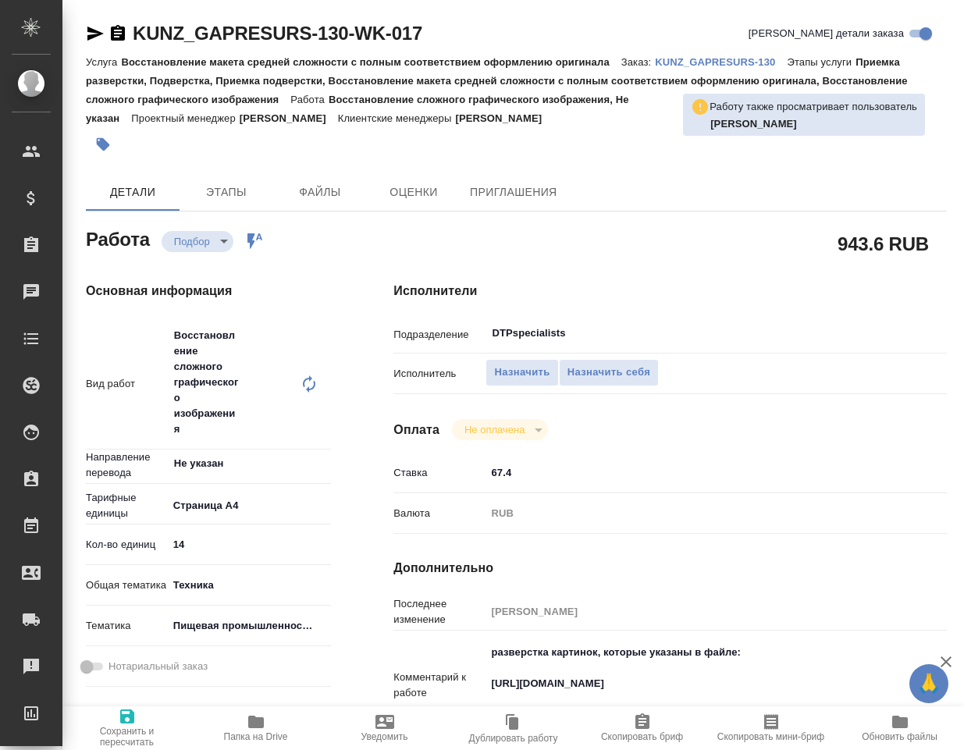
type textarea "x"
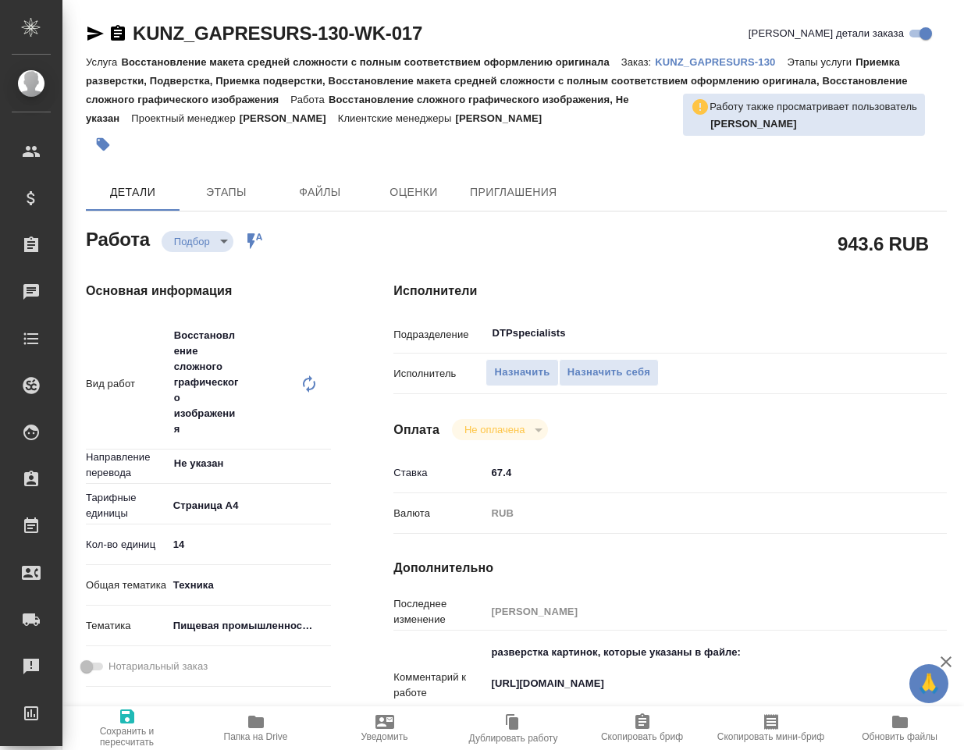
type textarea "x"
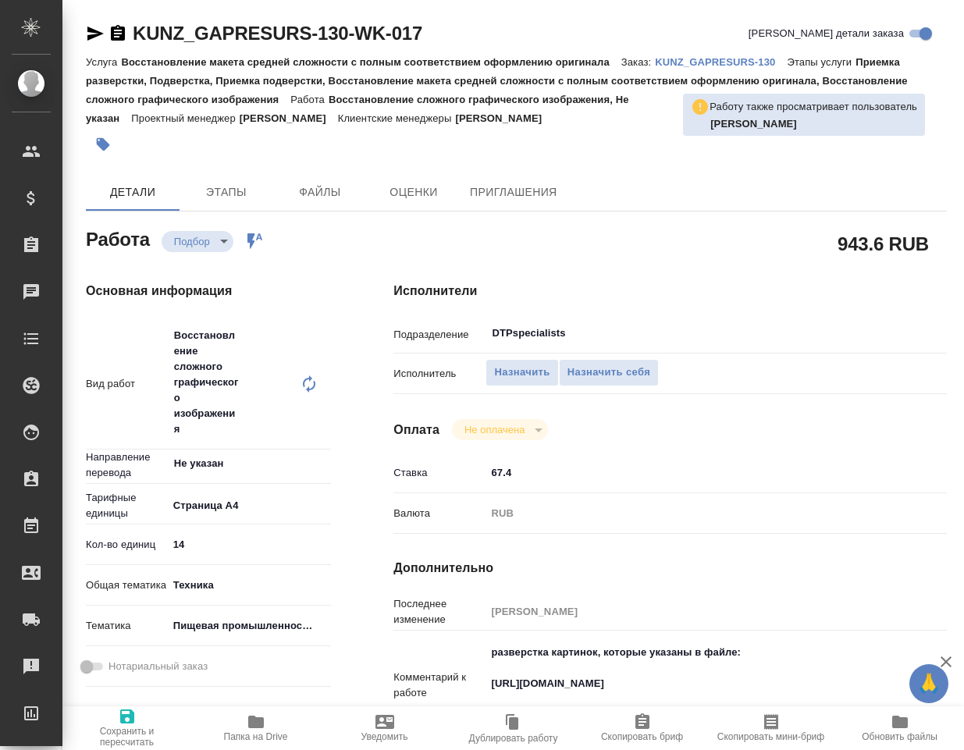
type textarea "x"
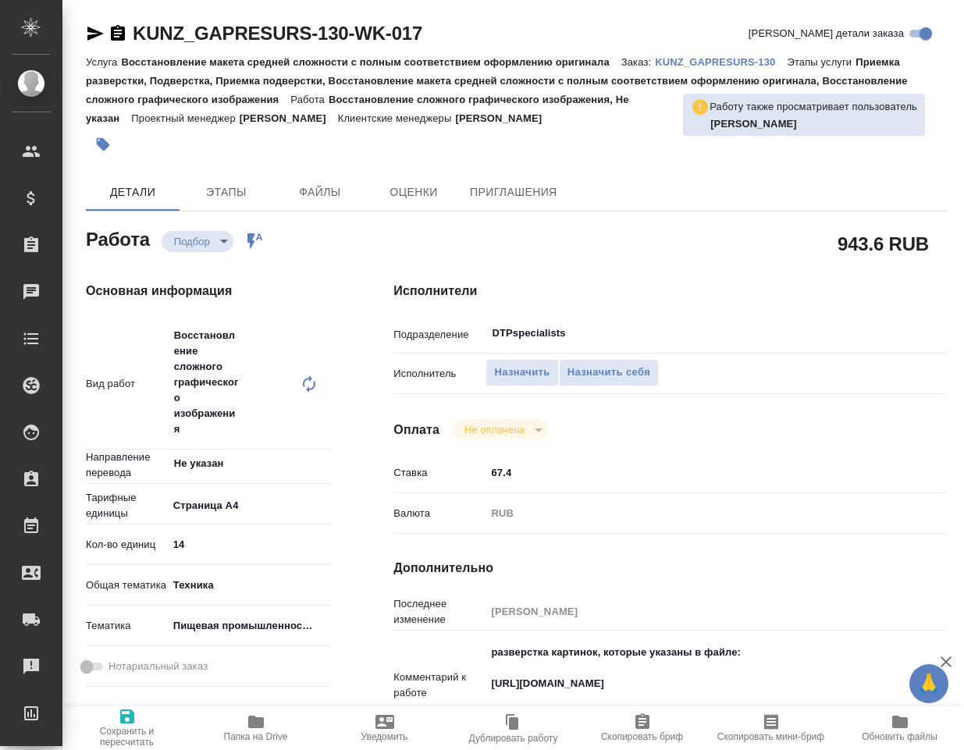
type textarea "x"
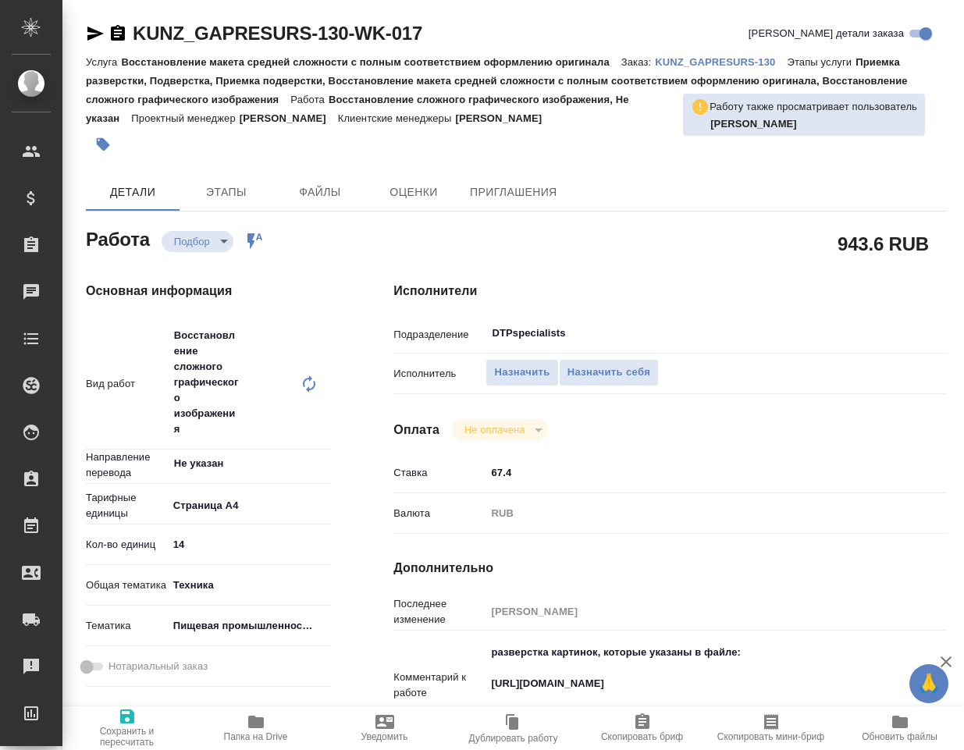
type textarea "x"
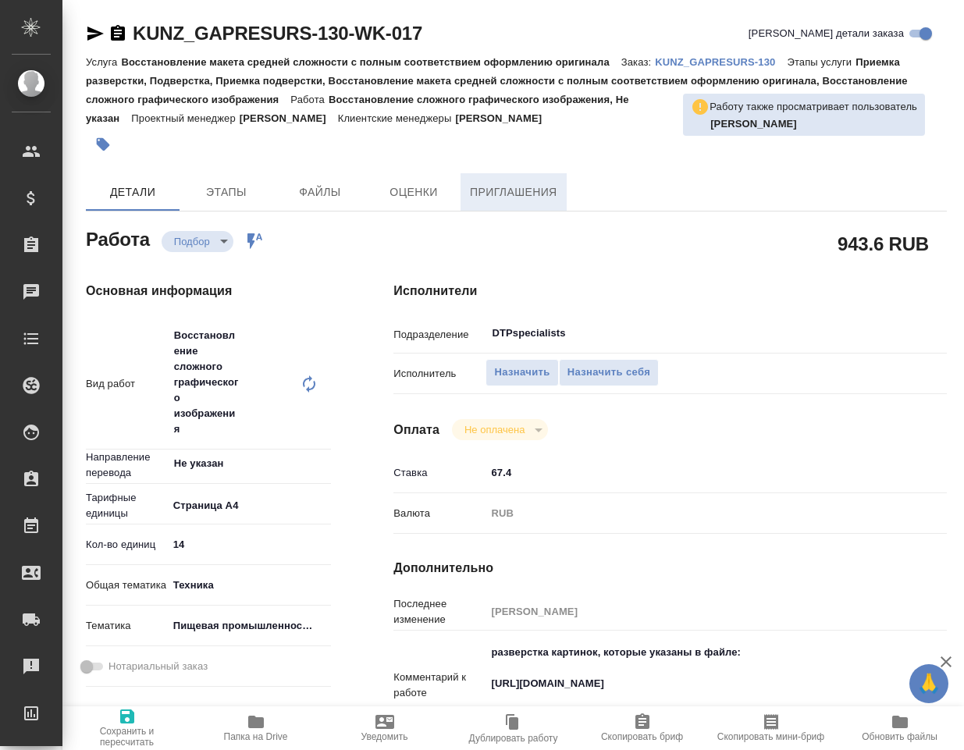
type textarea "x"
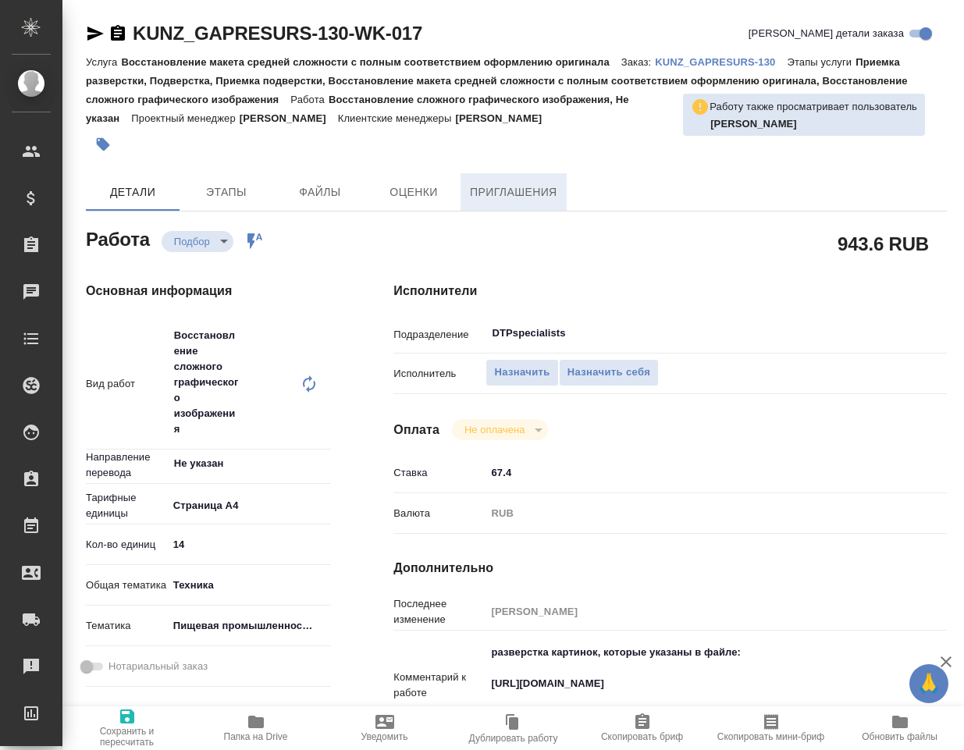
type textarea "x"
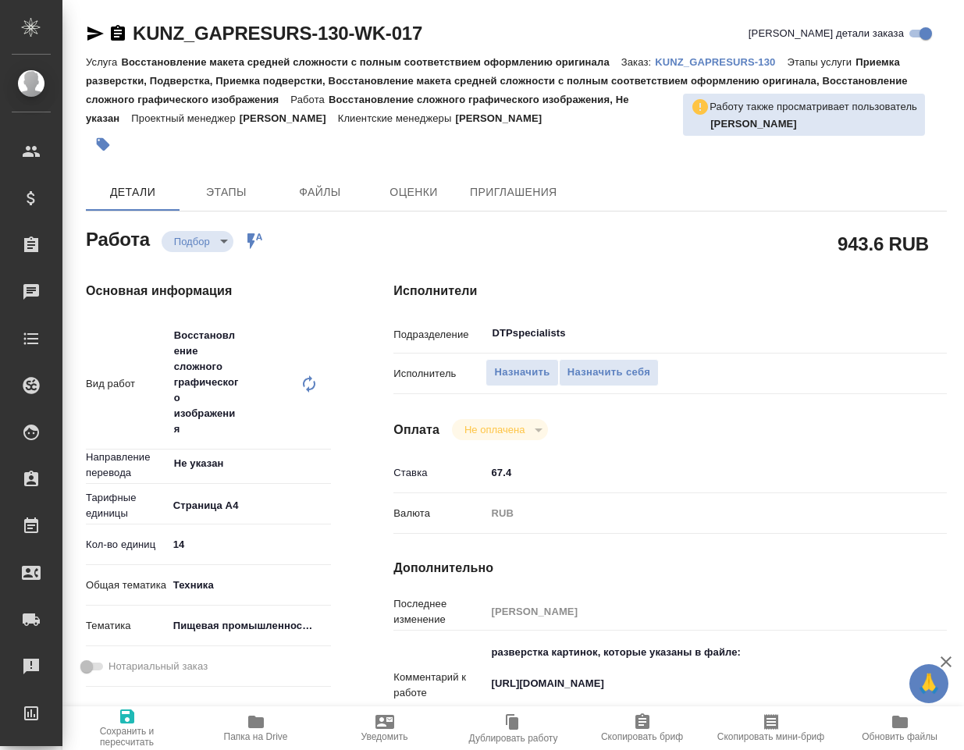
type textarea "x"
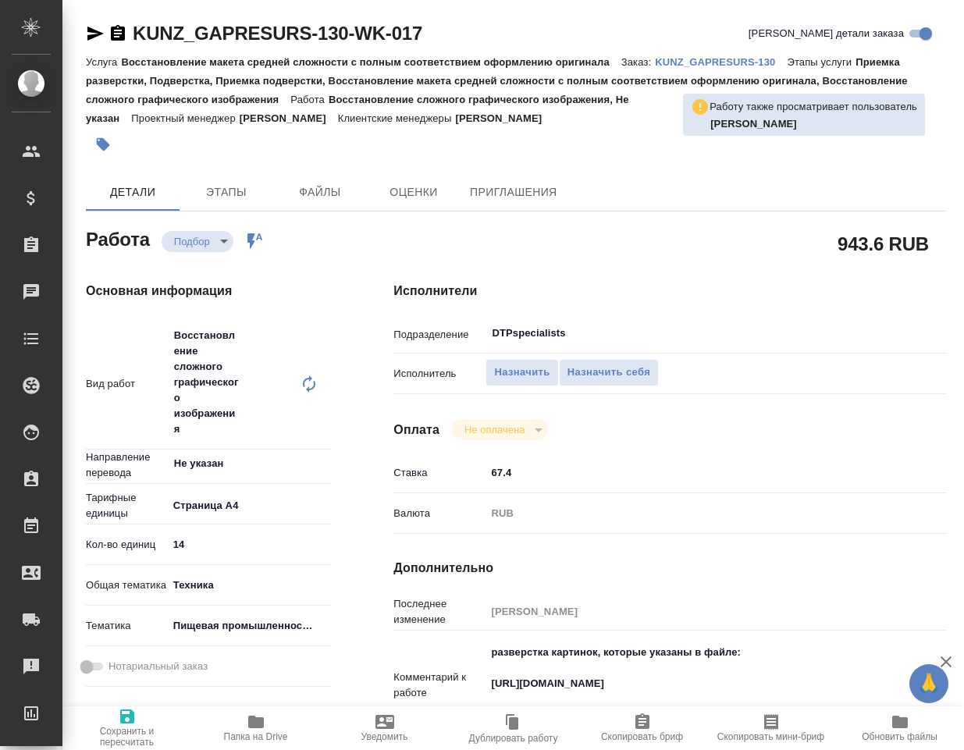
type textarea "x"
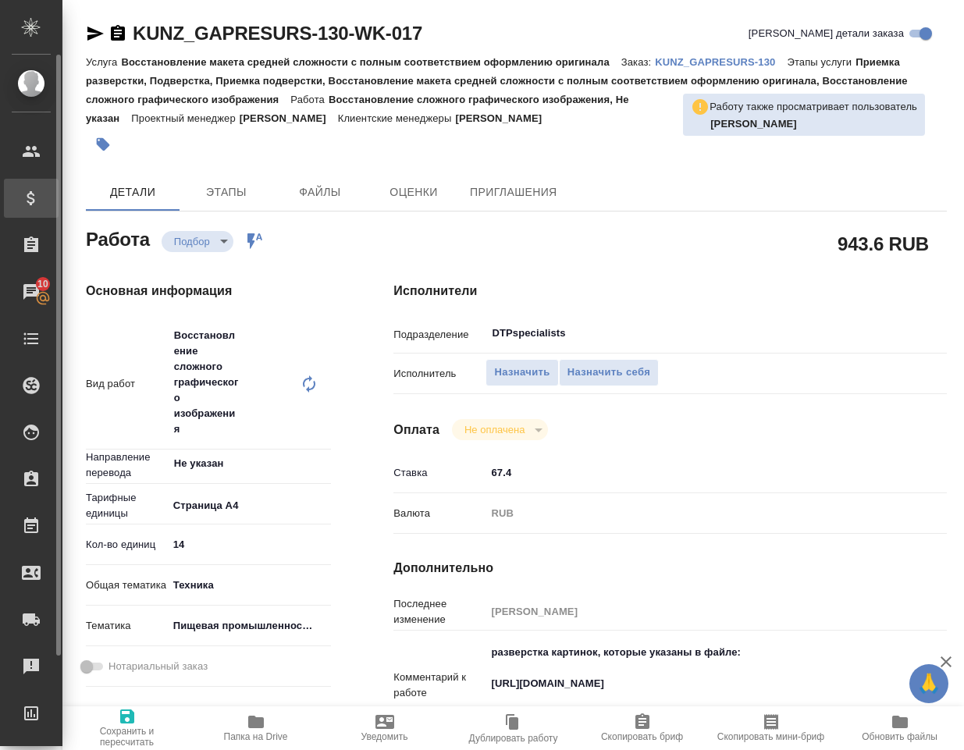
type textarea "x"
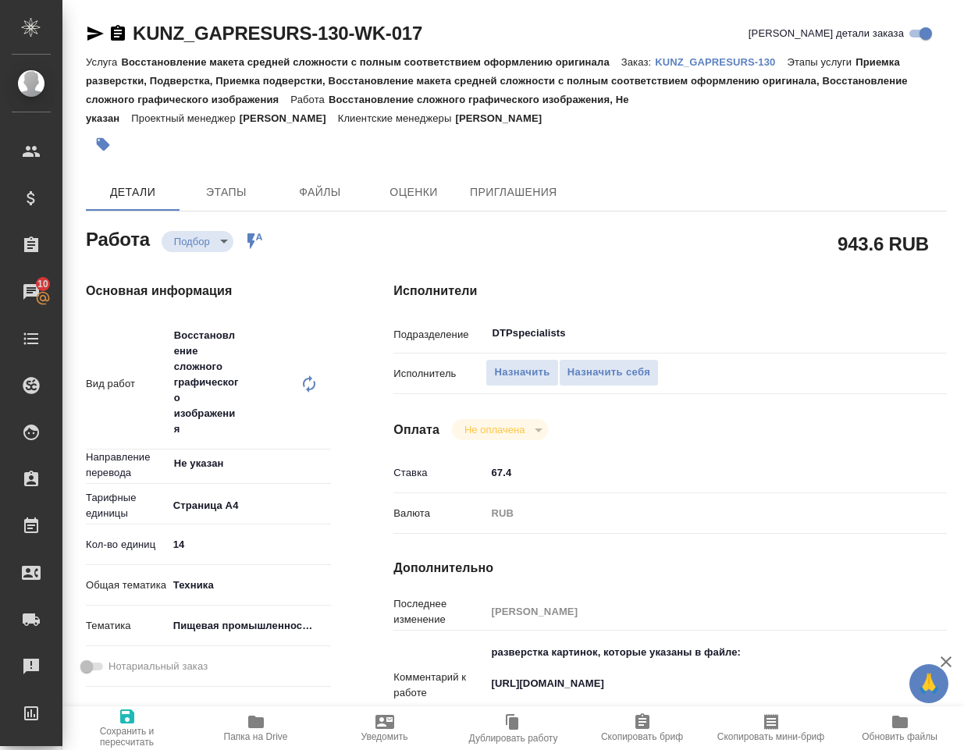
drag, startPoint x: 476, startPoint y: 21, endPoint x: 436, endPoint y: 26, distance: 40.9
click at [476, 21] on div "KUNZ_GAPRESURS-130-WK-017 Кратко детали заказа" at bounding box center [516, 33] width 861 height 25
click at [102, 32] on icon "button" at bounding box center [95, 33] width 19 height 19
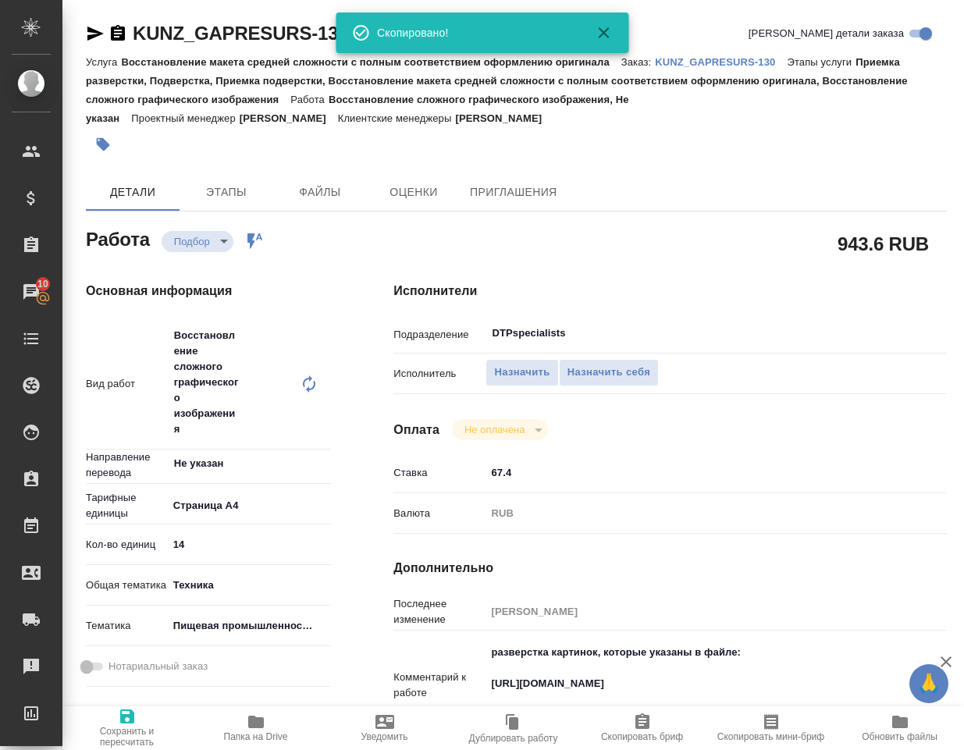
type textarea "x"
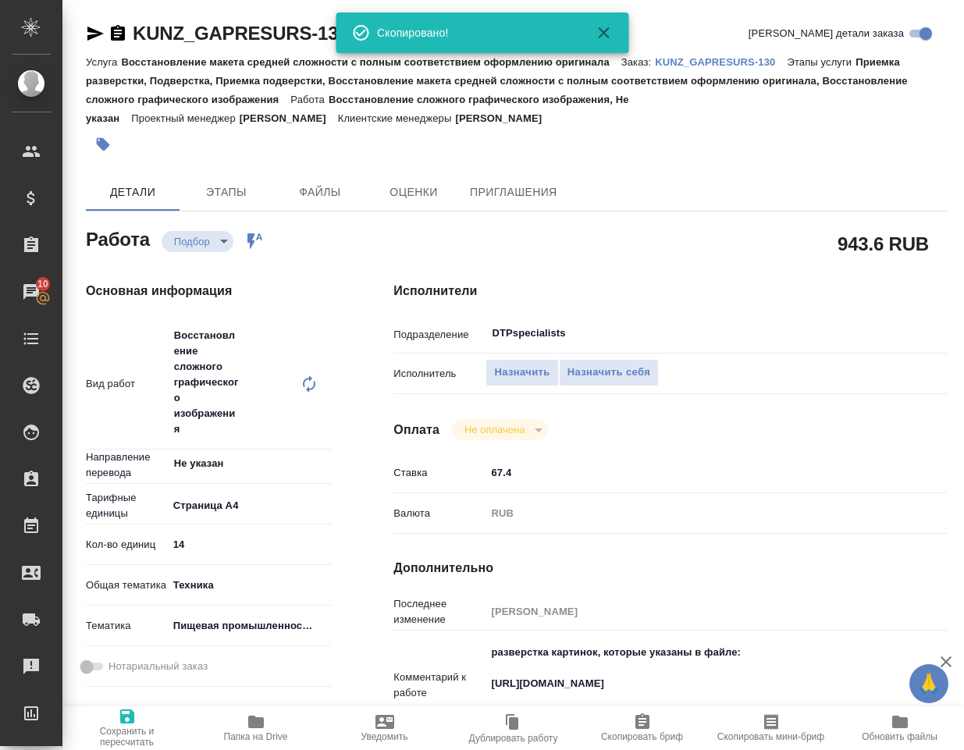
click at [642, 130] on div at bounding box center [373, 144] width 574 height 34
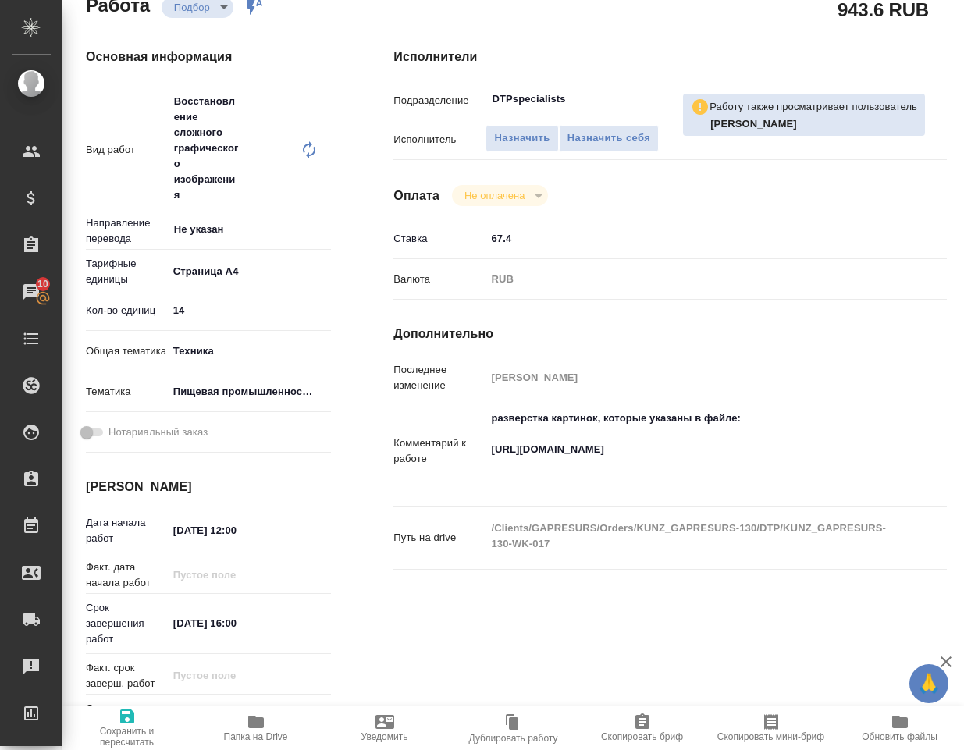
click at [258, 726] on icon "button" at bounding box center [256, 722] width 16 height 12
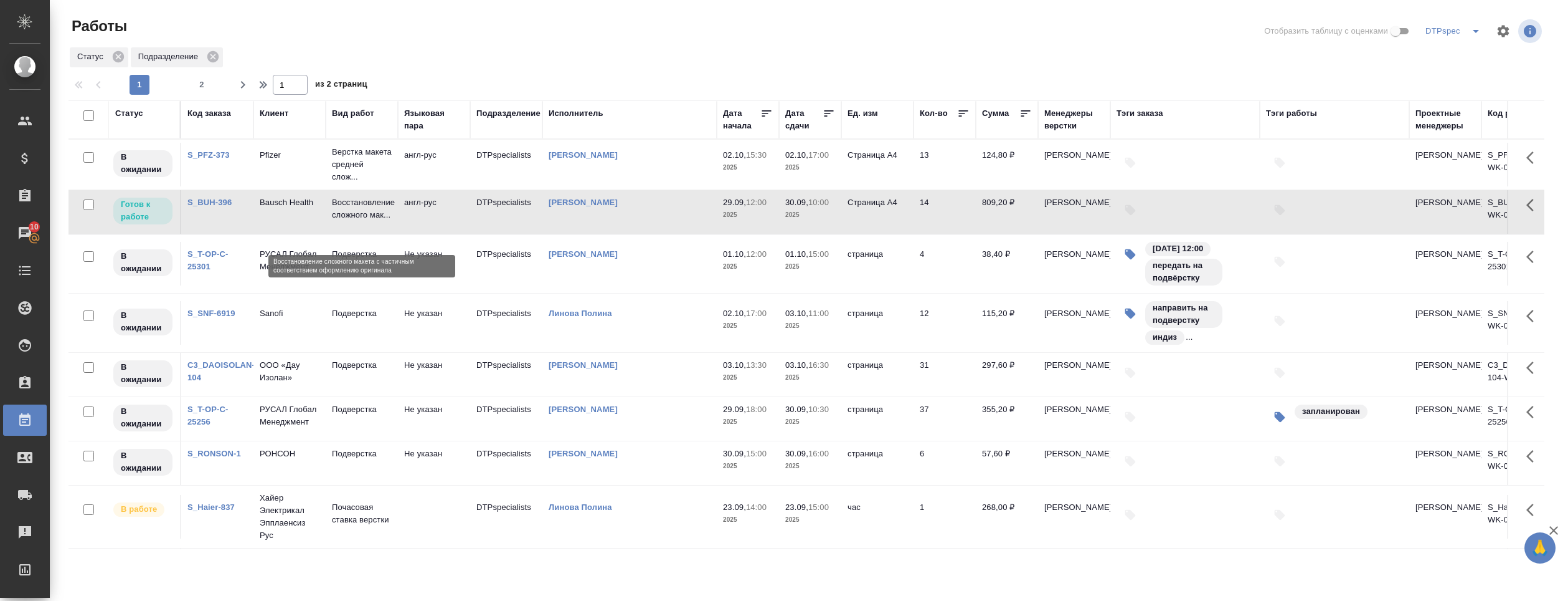
click at [357, 221] on p "Восстановление сложного мак..." at bounding box center [361, 208] width 60 height 25
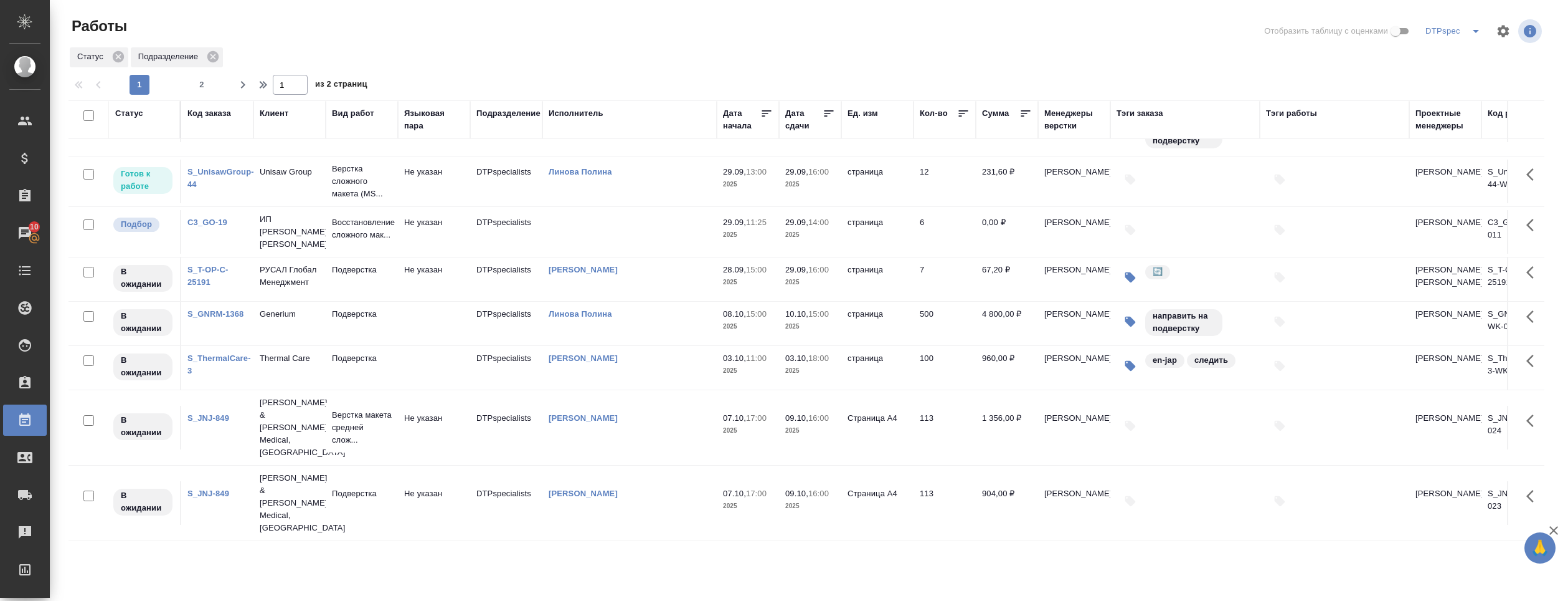
scroll to position [561, 0]
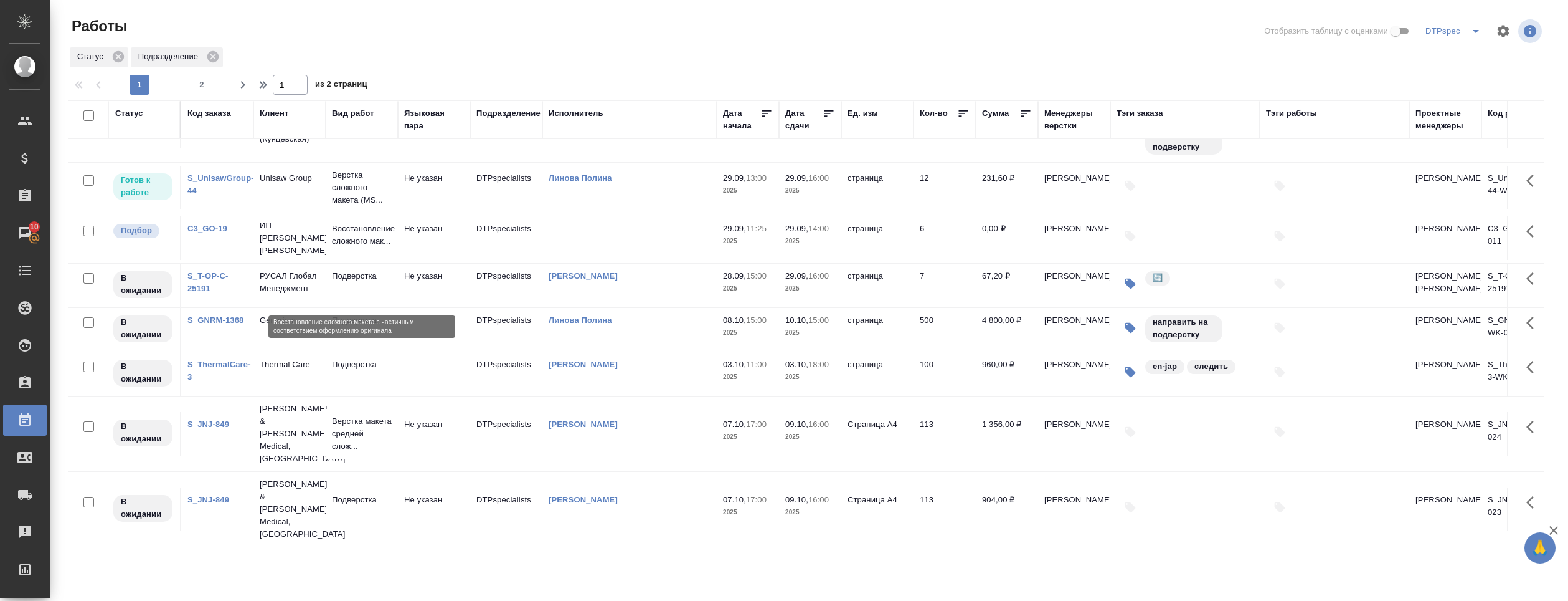
click at [349, 247] on p "Восстановление сложного мак..." at bounding box center [361, 235] width 60 height 25
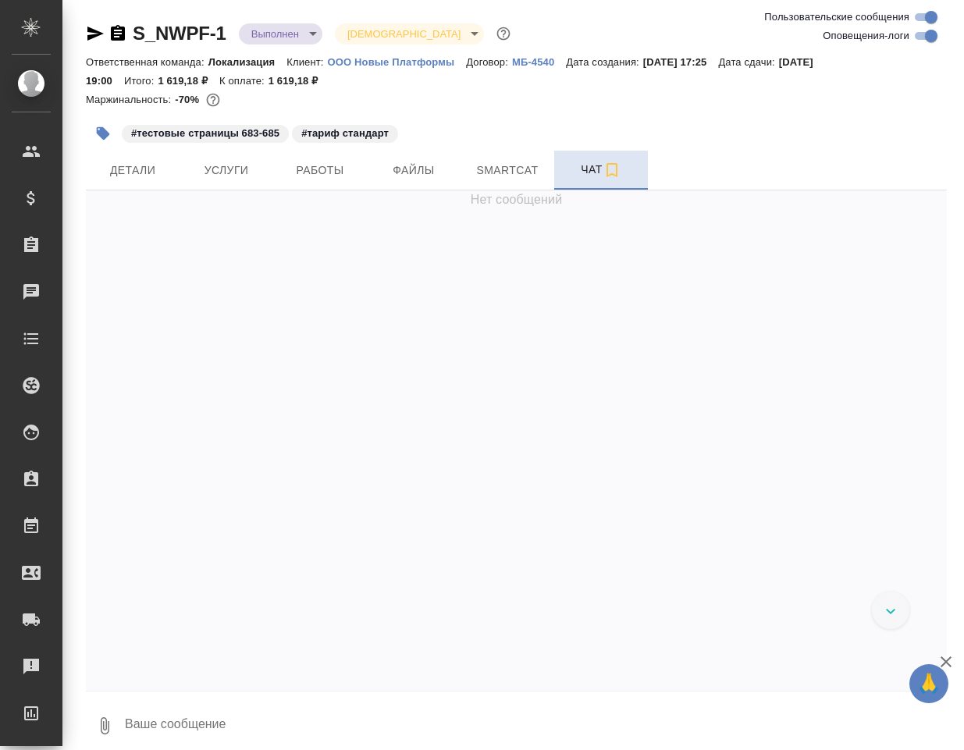
click at [599, 164] on span "Чат" at bounding box center [601, 170] width 75 height 20
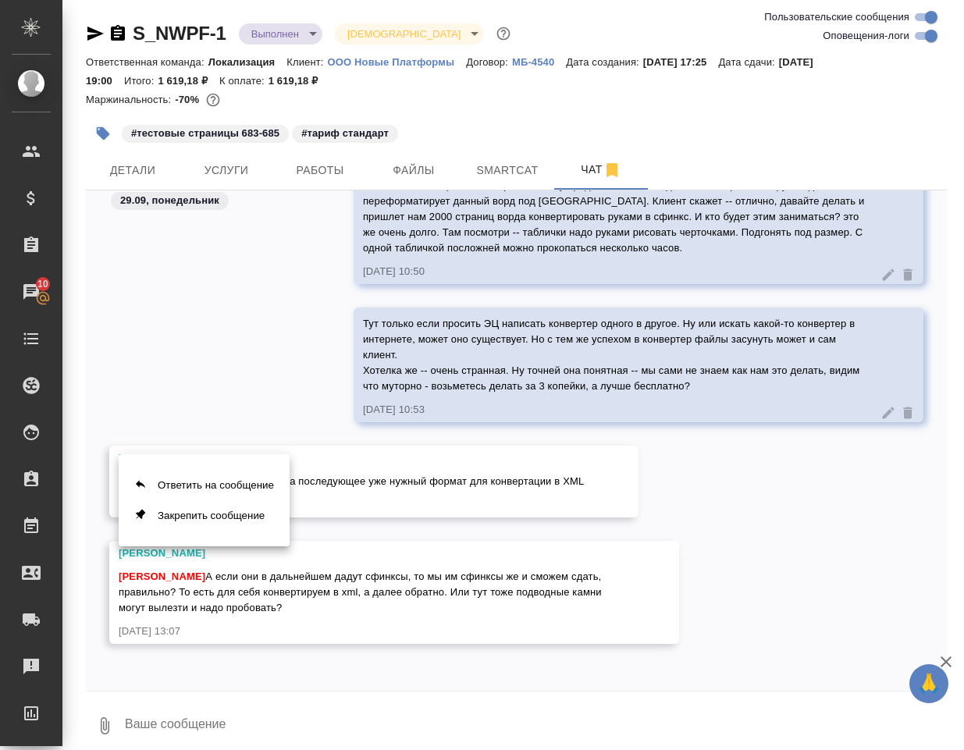
click at [525, 585] on div at bounding box center [482, 375] width 964 height 750
click at [232, 483] on button "Ответить на сообщение" at bounding box center [204, 485] width 171 height 30
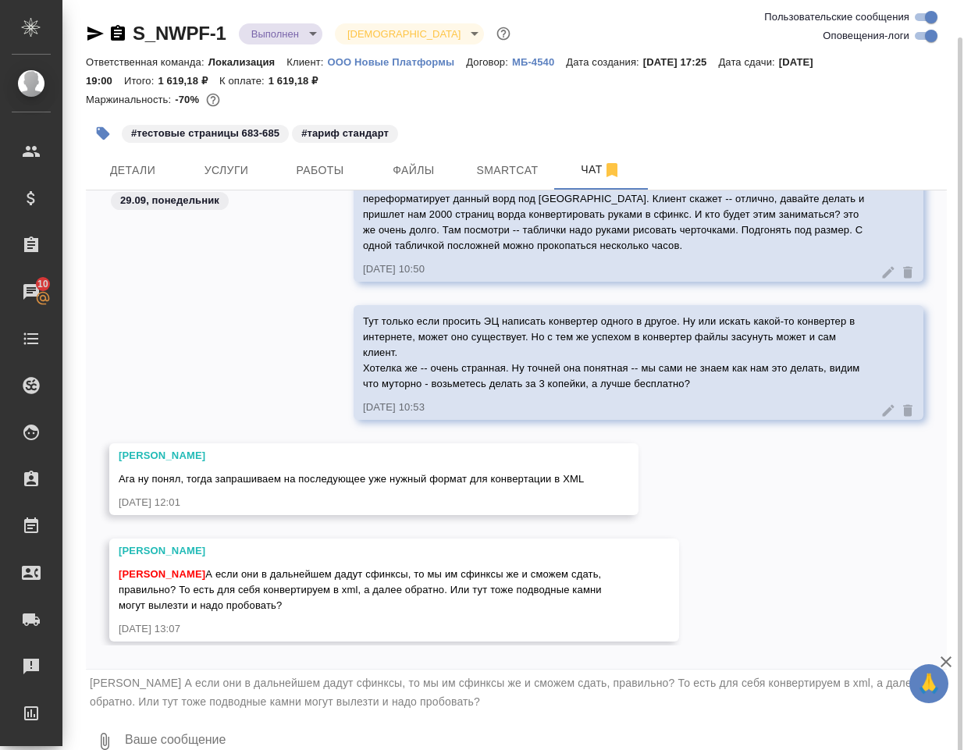
scroll to position [36221, 0]
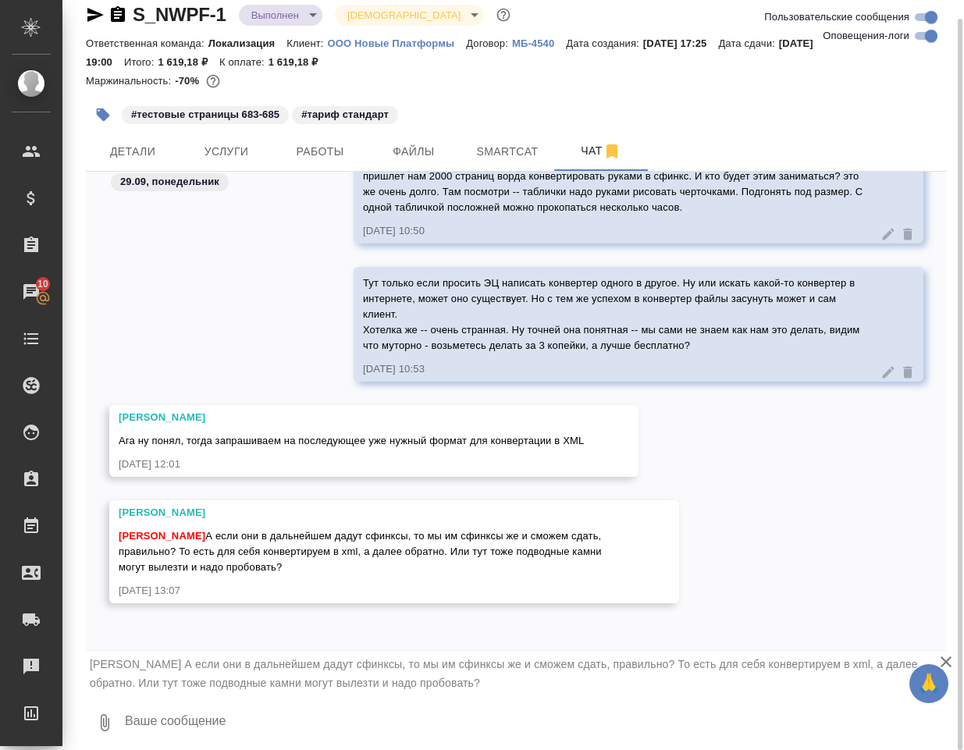
click at [169, 735] on textarea at bounding box center [535, 722] width 824 height 53
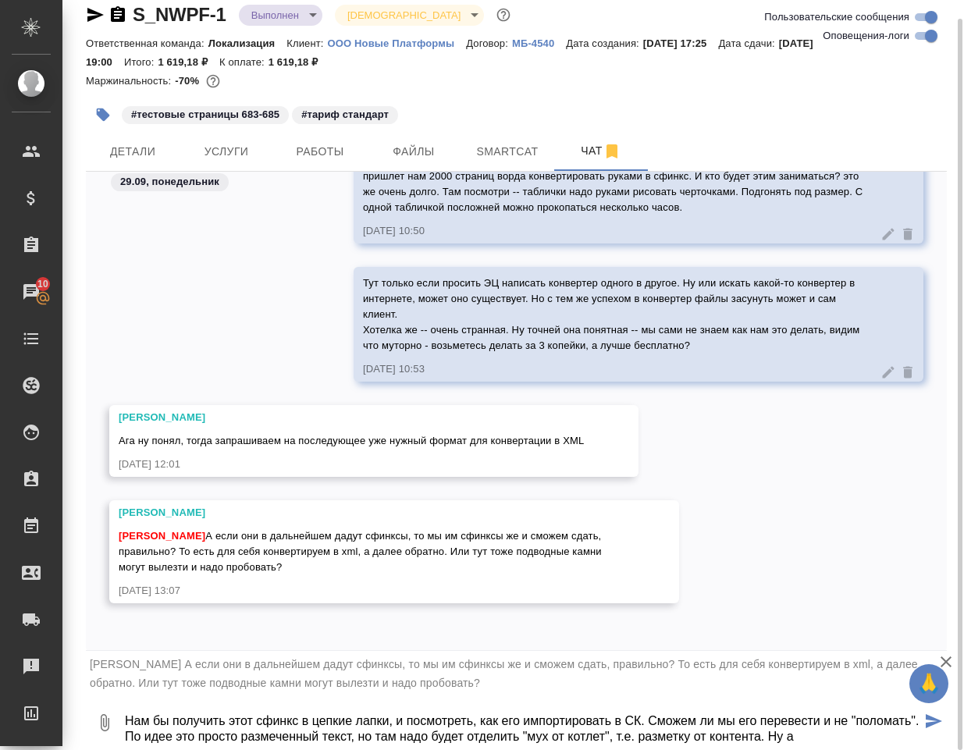
scroll to position [11, 0]
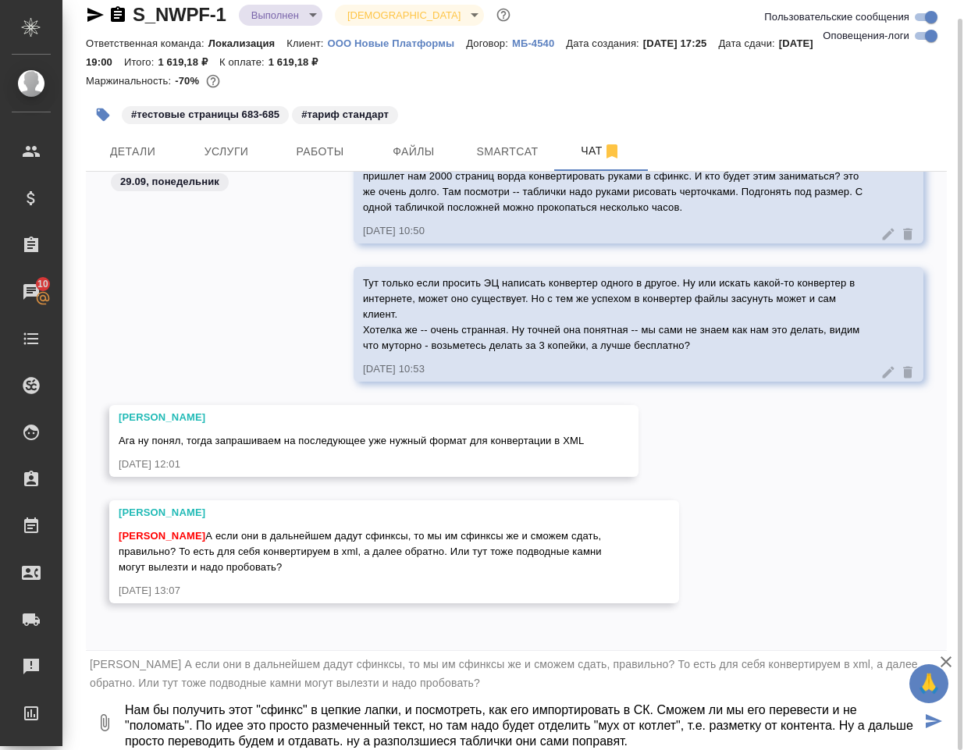
type textarea "Нам бы получить этот "сфинкс" в цепкие лапки, и посмотреть, как его импортирова…"
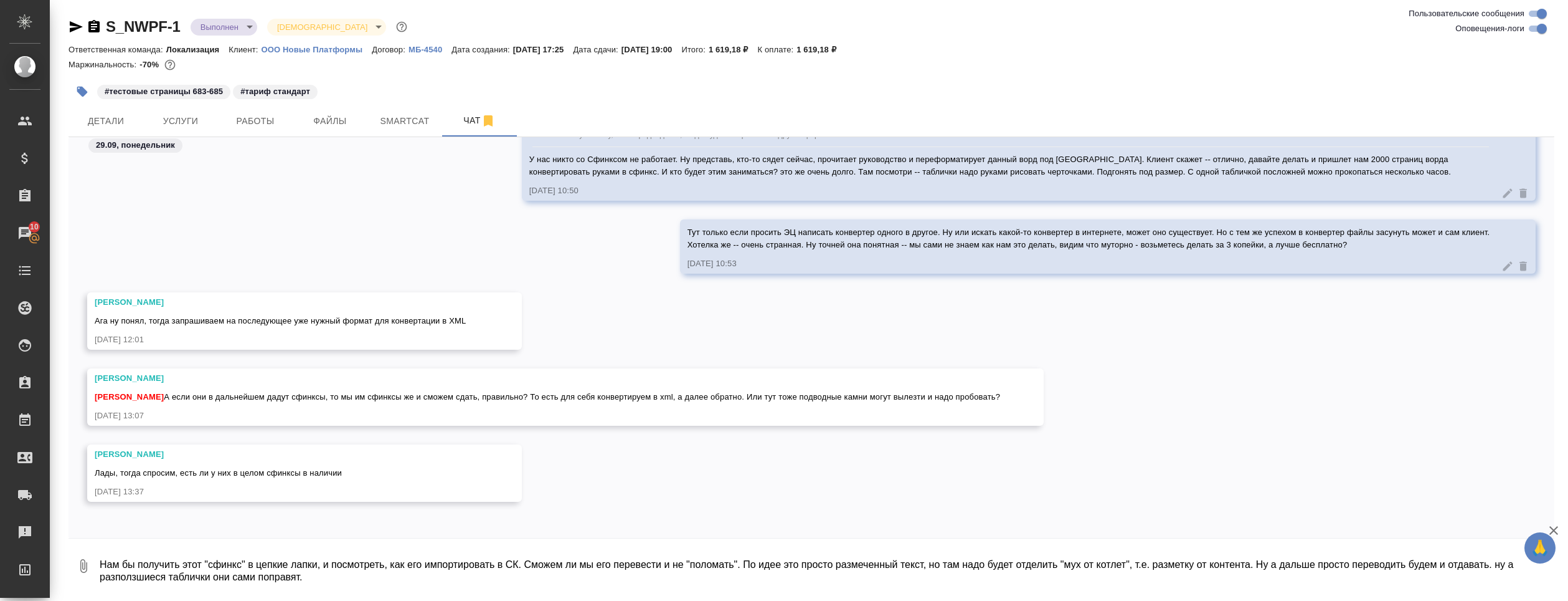
scroll to position [28838, 0]
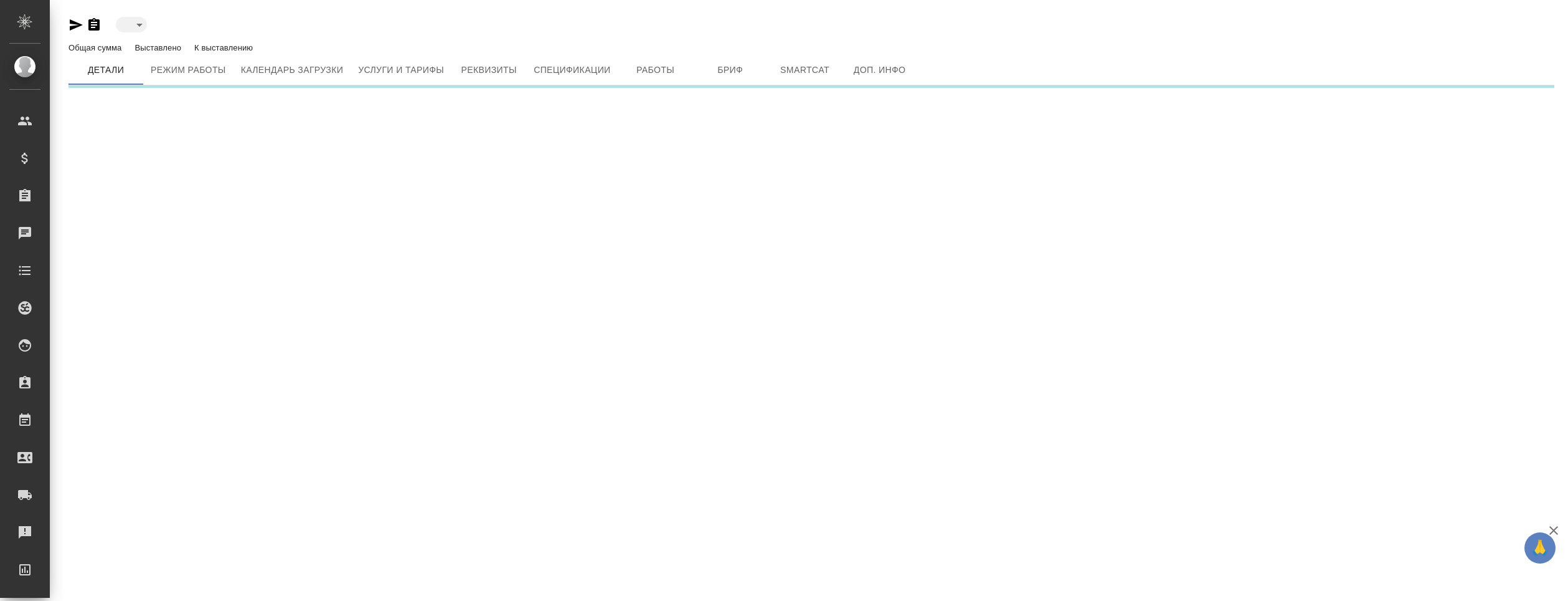
type input "active"
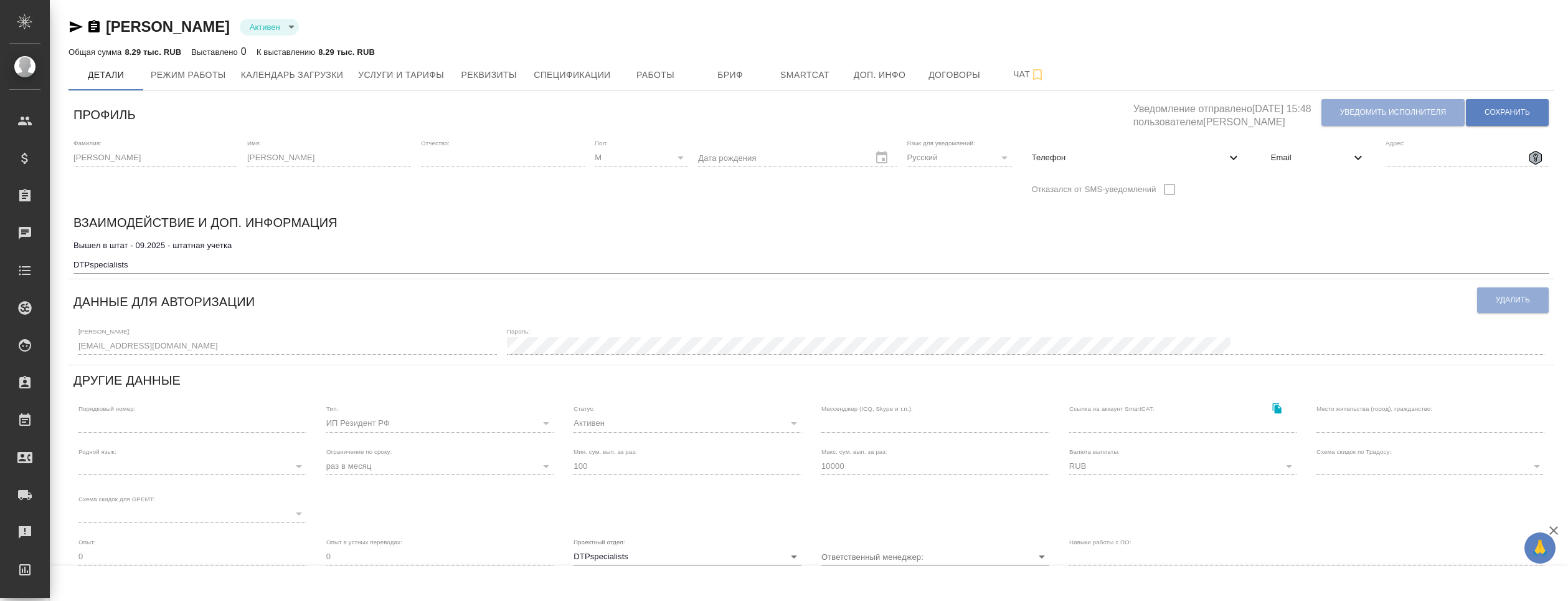
click at [73, 27] on icon "button" at bounding box center [76, 26] width 15 height 15
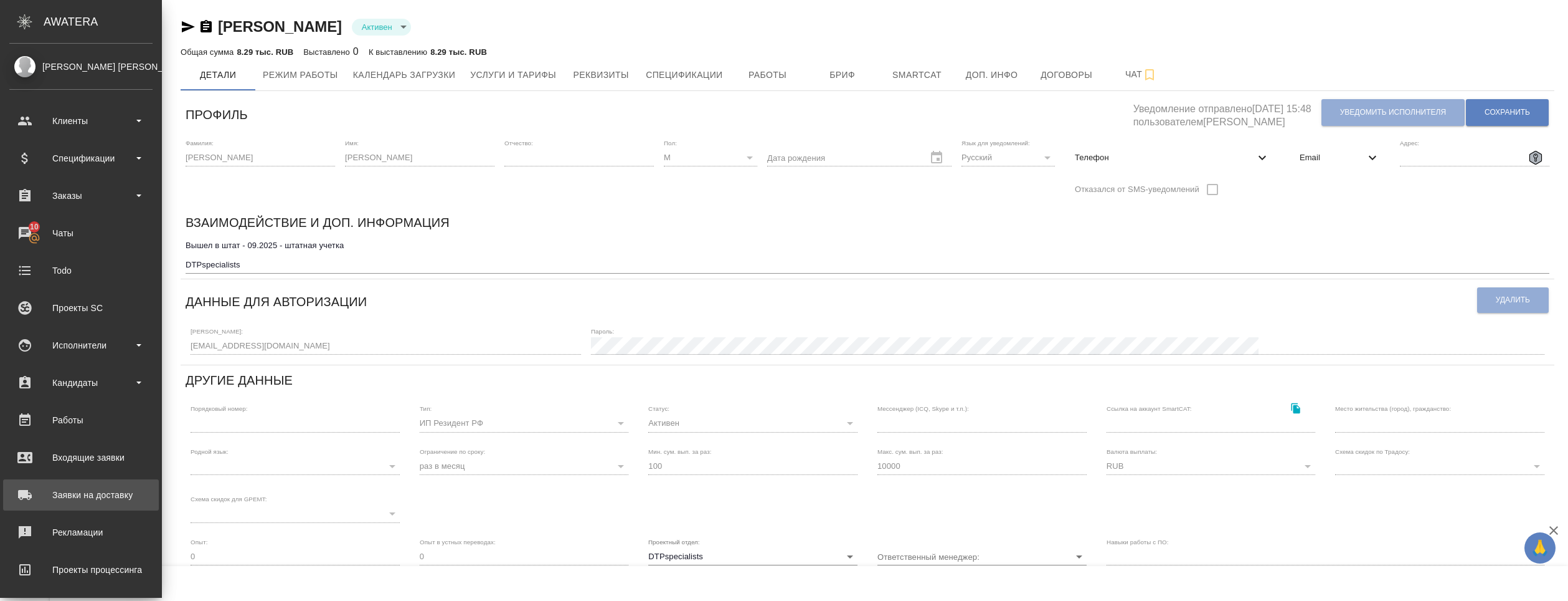
scroll to position [81, 0]
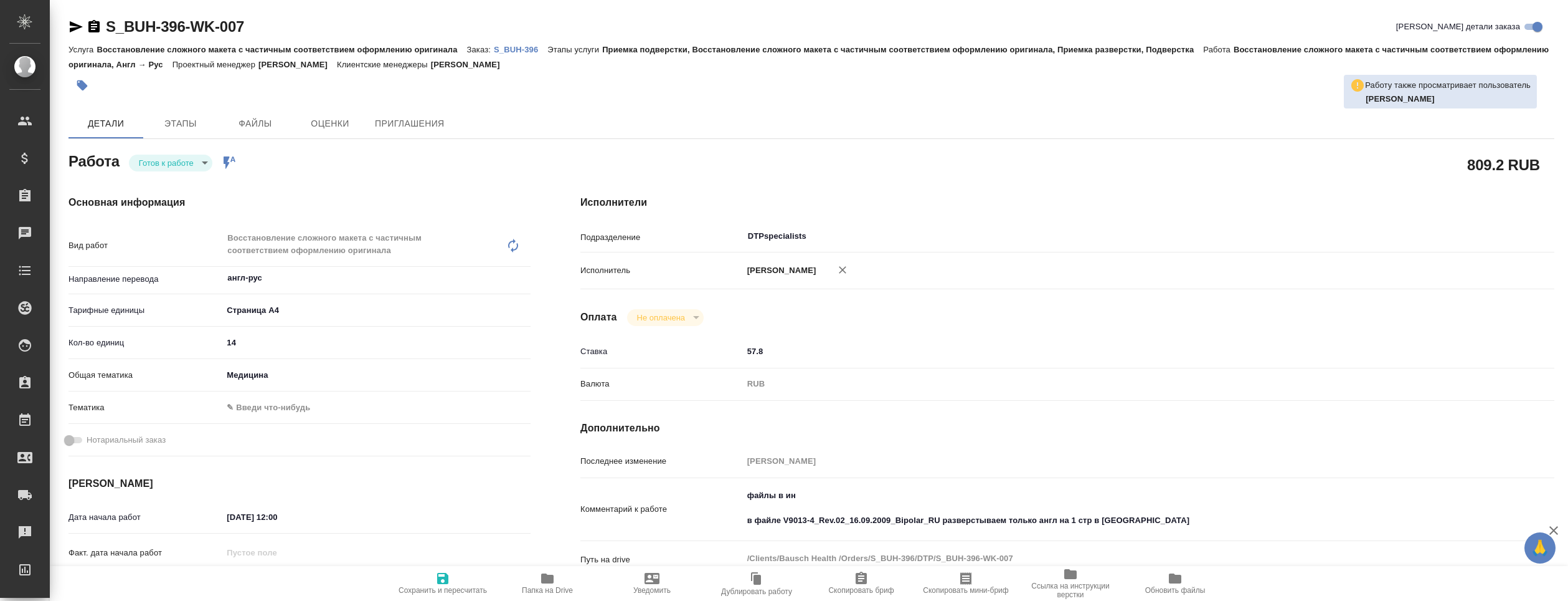
type textarea "x"
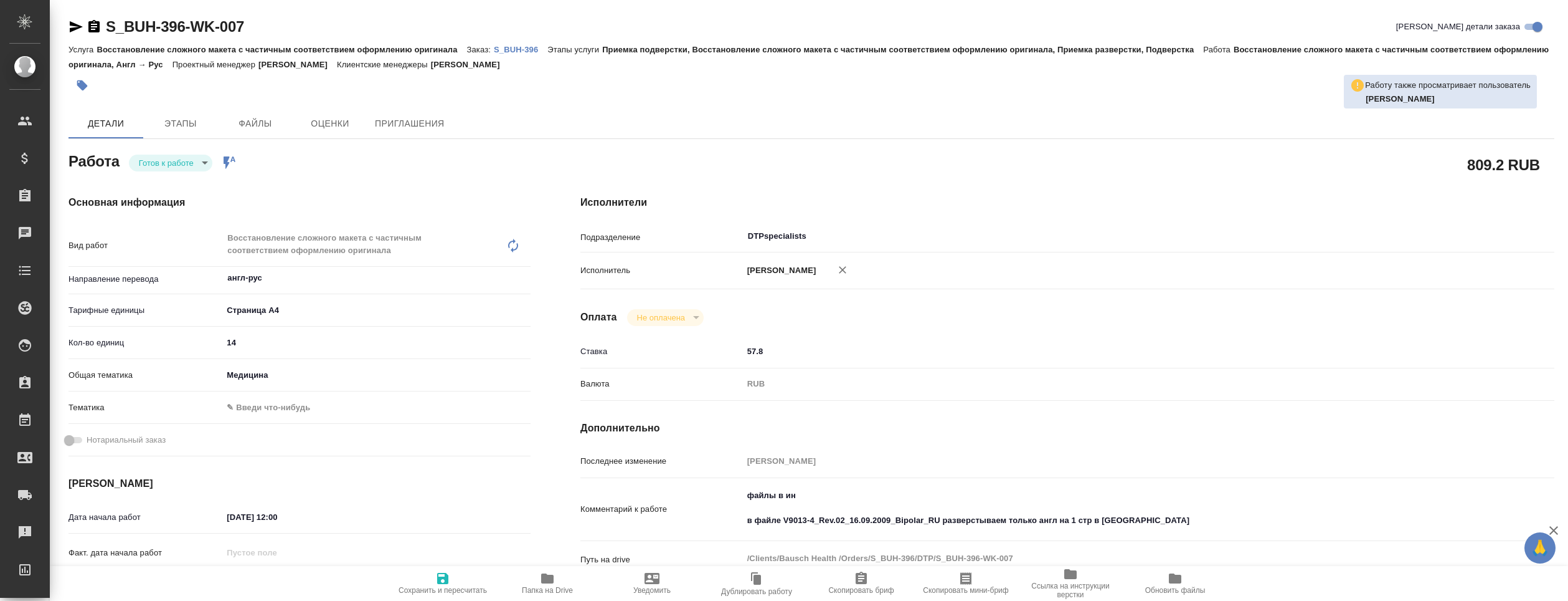
type textarea "x"
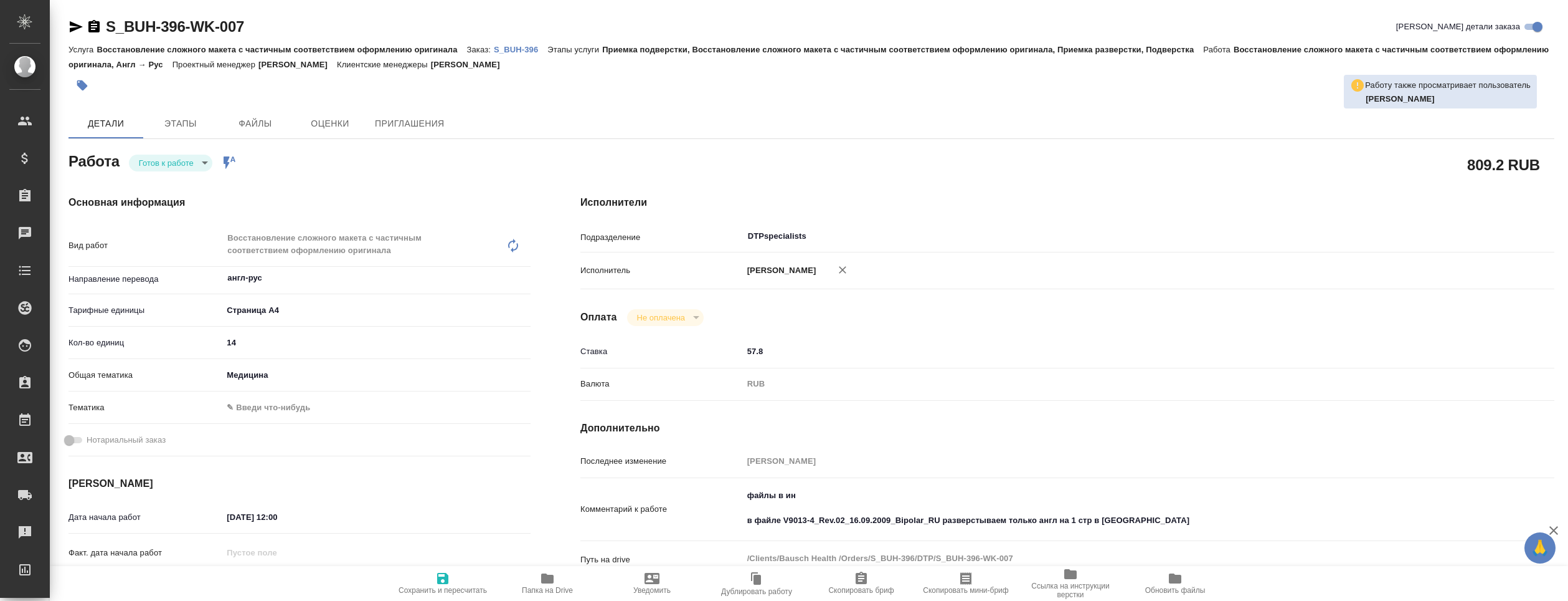
type textarea "x"
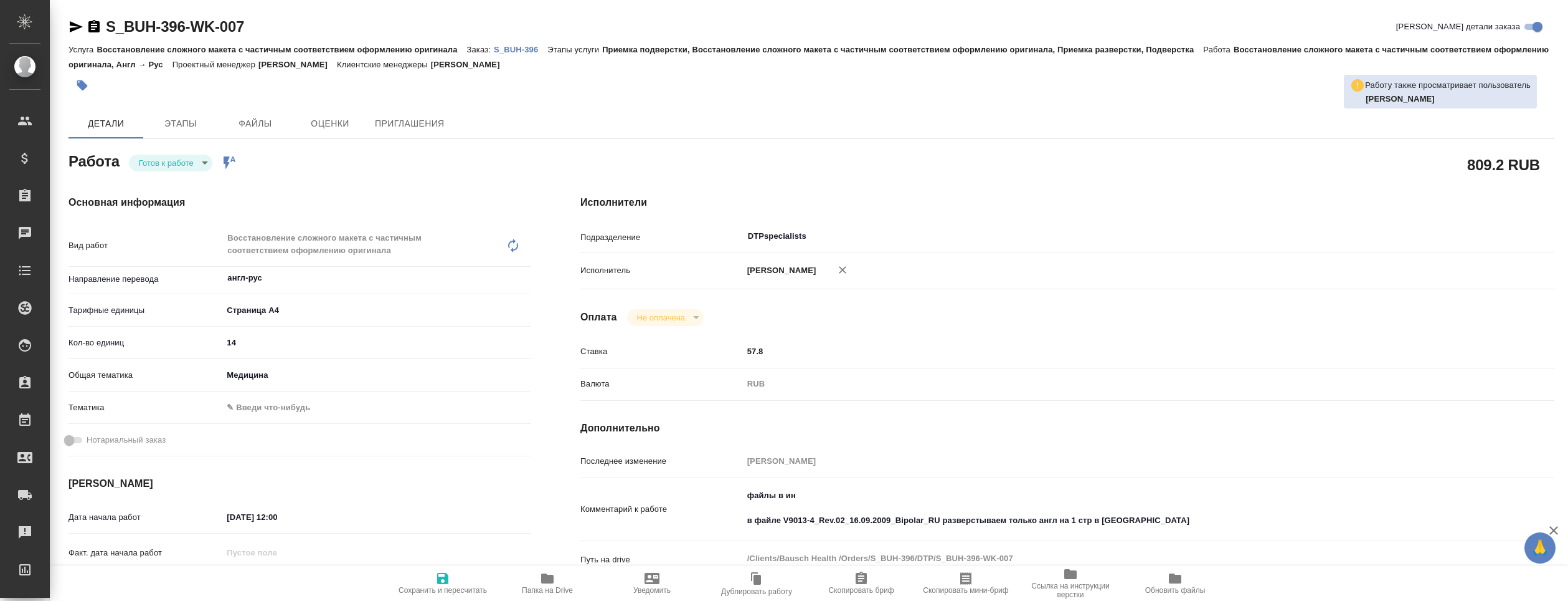
type textarea "x"
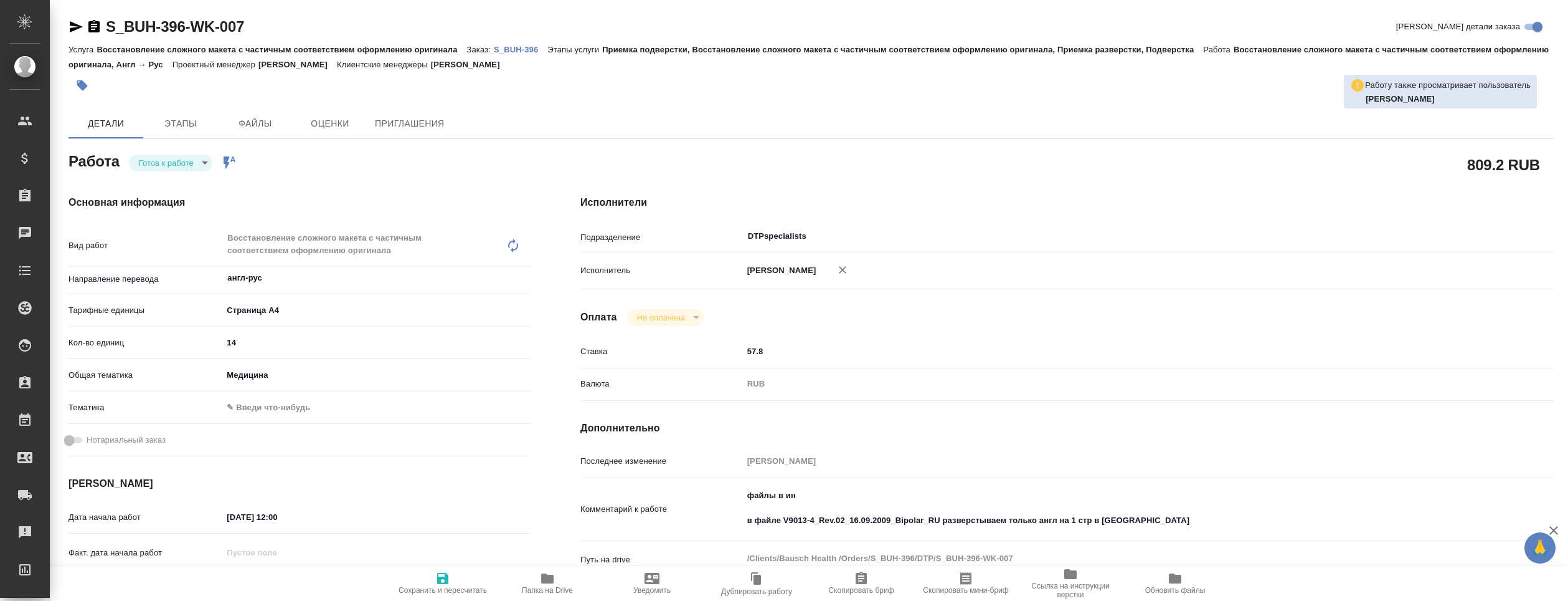
type textarea "x"
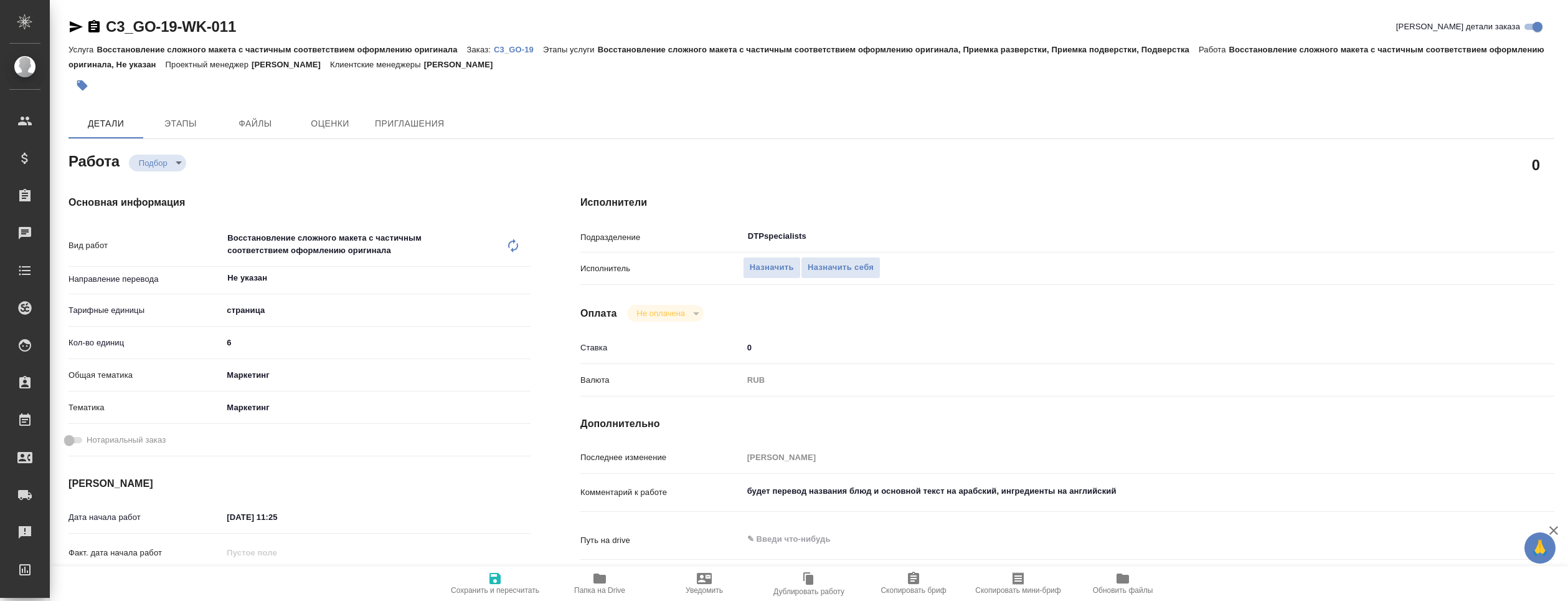
type textarea "x"
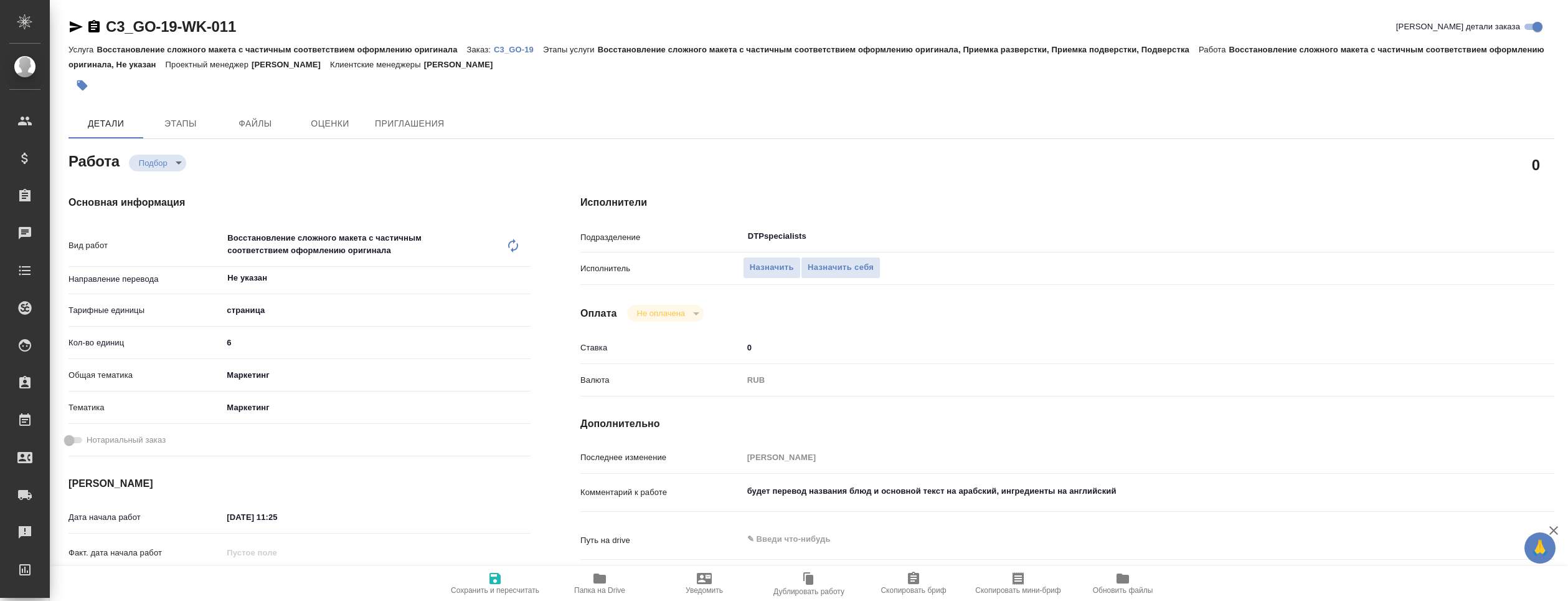
type textarea "x"
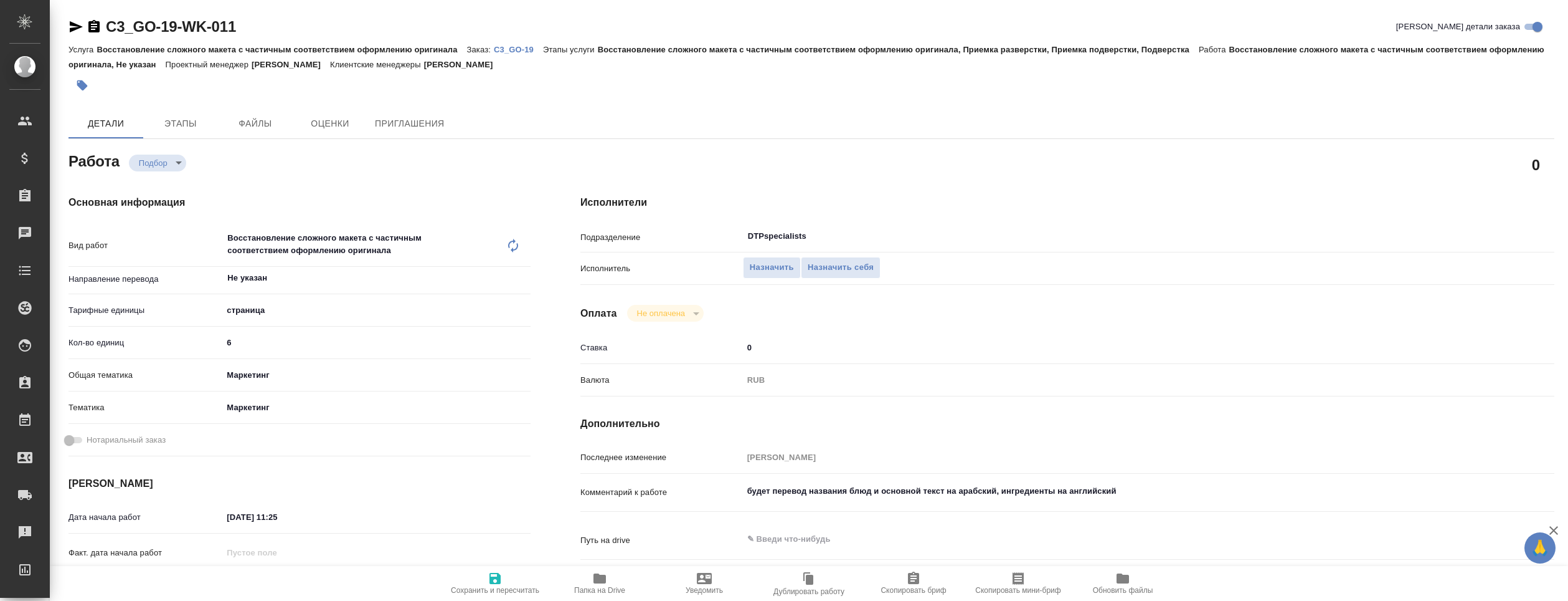
type textarea "x"
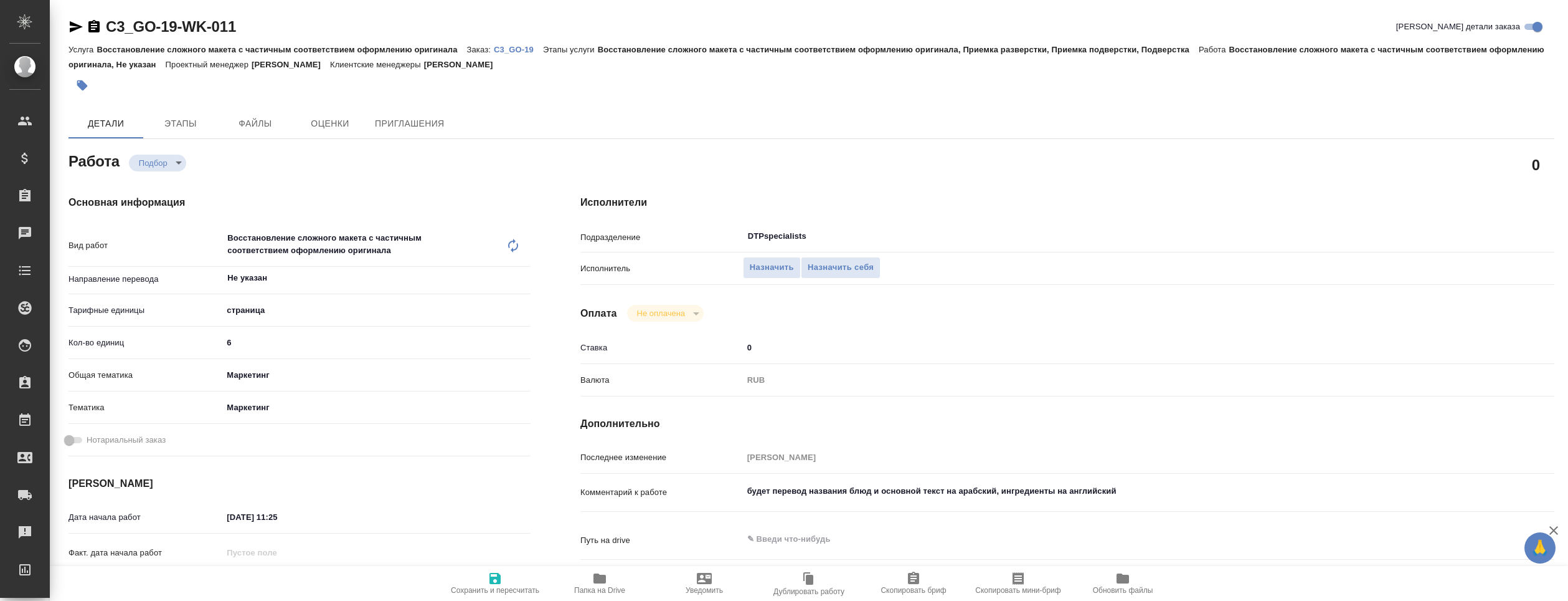
type textarea "x"
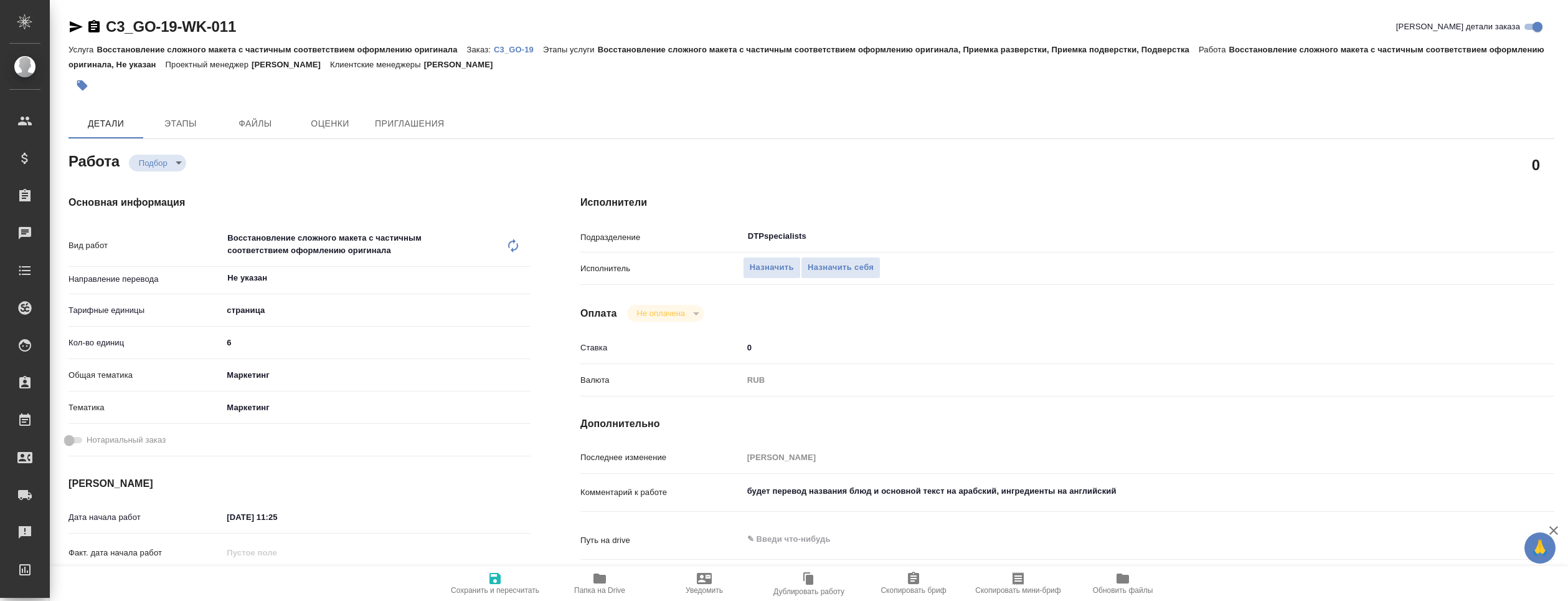
type textarea "x"
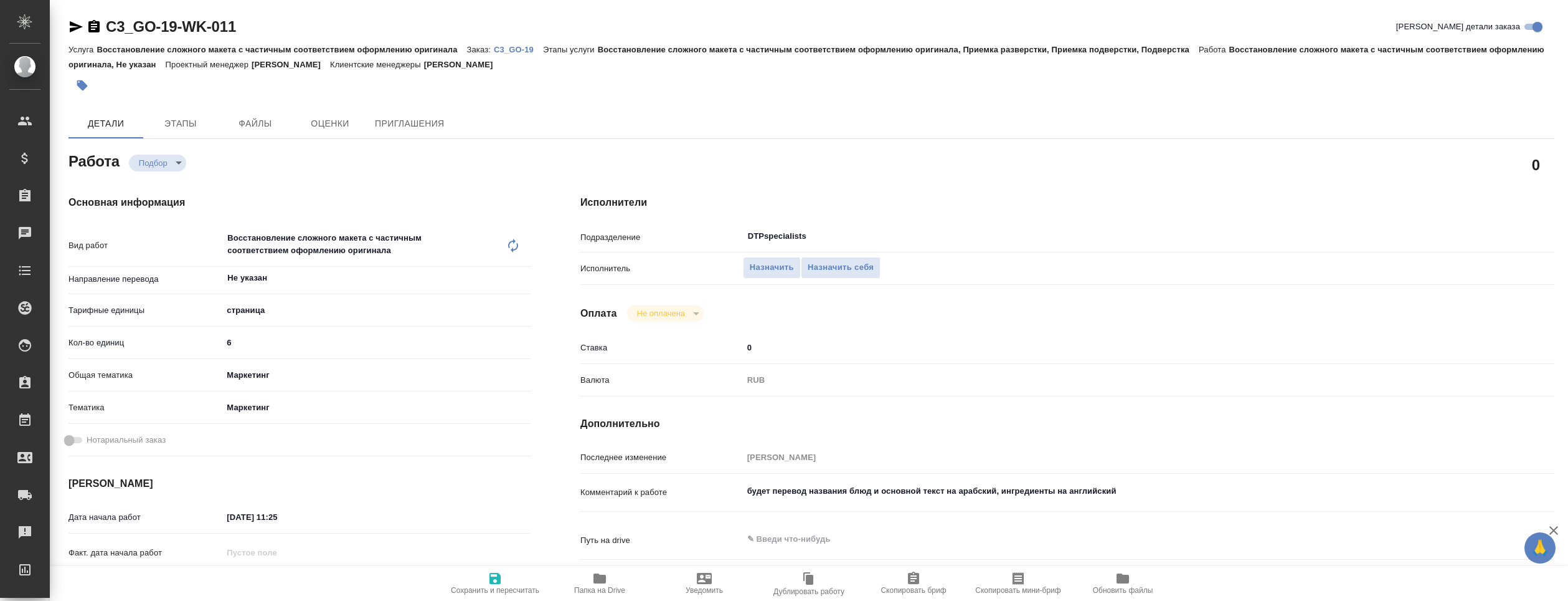
type textarea "x"
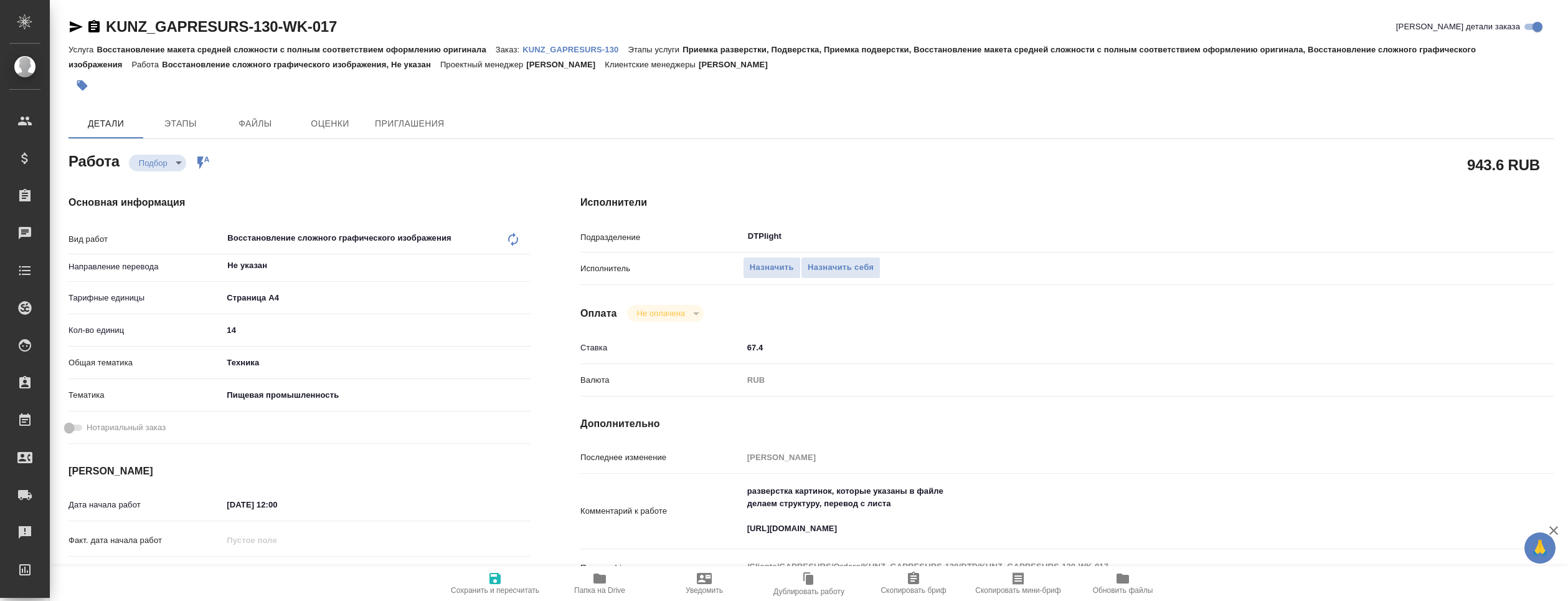
type textarea "x"
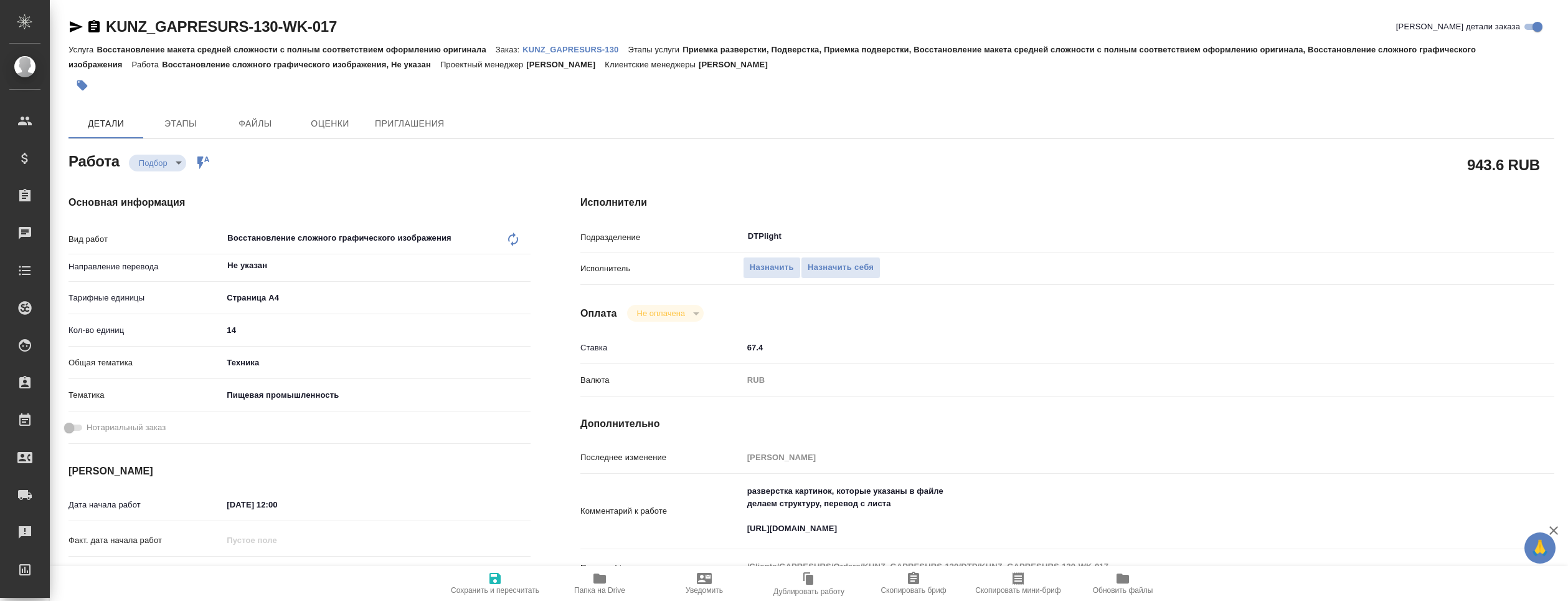
type textarea "x"
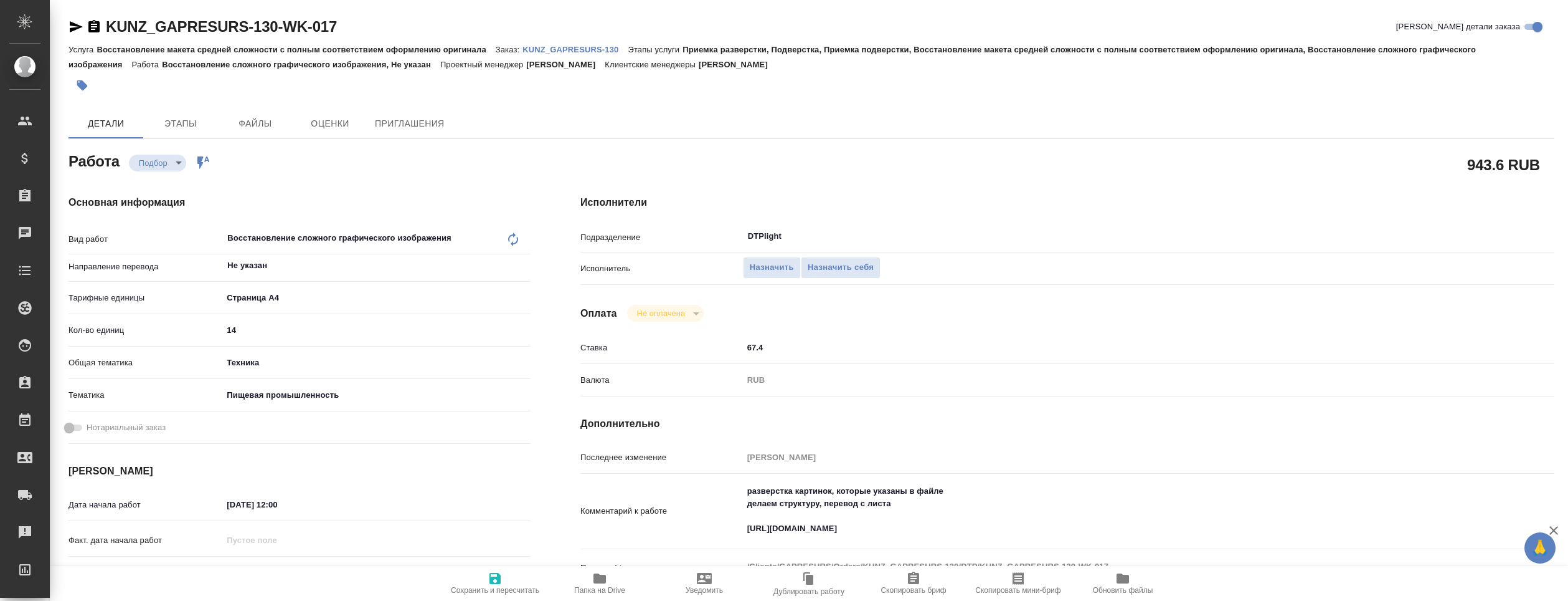
type textarea "x"
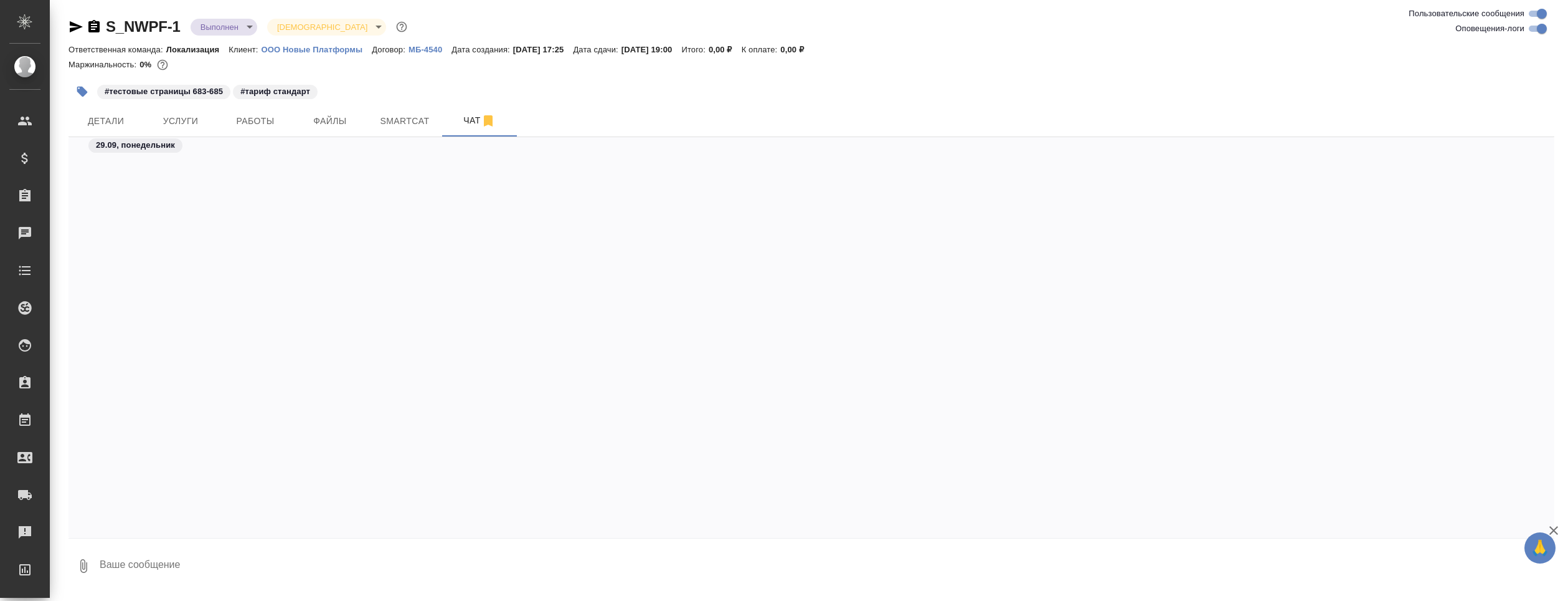
scroll to position [28964, 0]
